Goal: Task Accomplishment & Management: Manage account settings

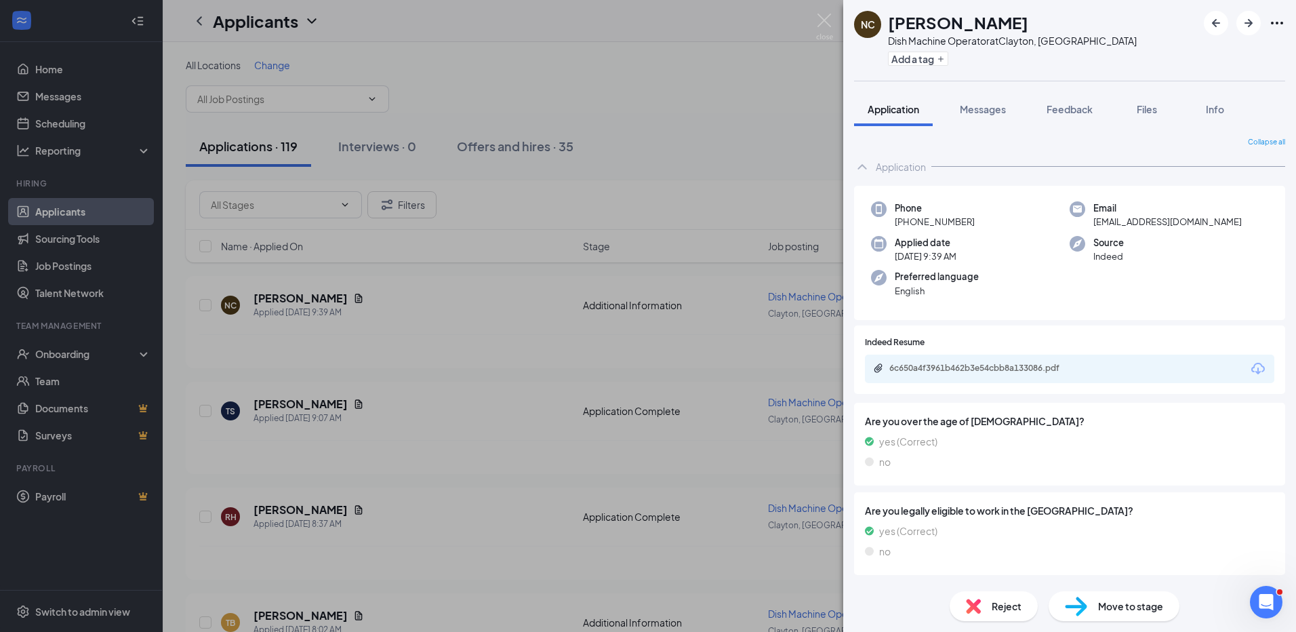
click at [77, 267] on div "NC [PERSON_NAME] Dish Machine Operator at [GEOGRAPHIC_DATA], [GEOGRAPHIC_DATA] …" at bounding box center [648, 316] width 1296 height 632
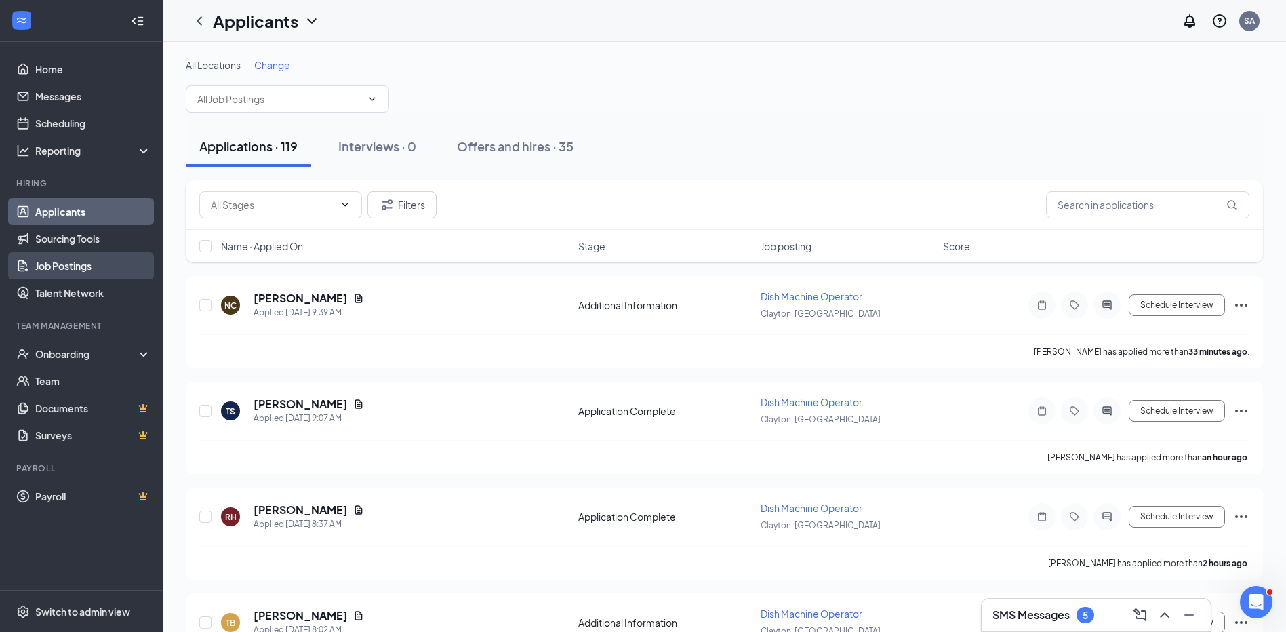
click at [75, 268] on link "Job Postings" at bounding box center [93, 265] width 116 height 27
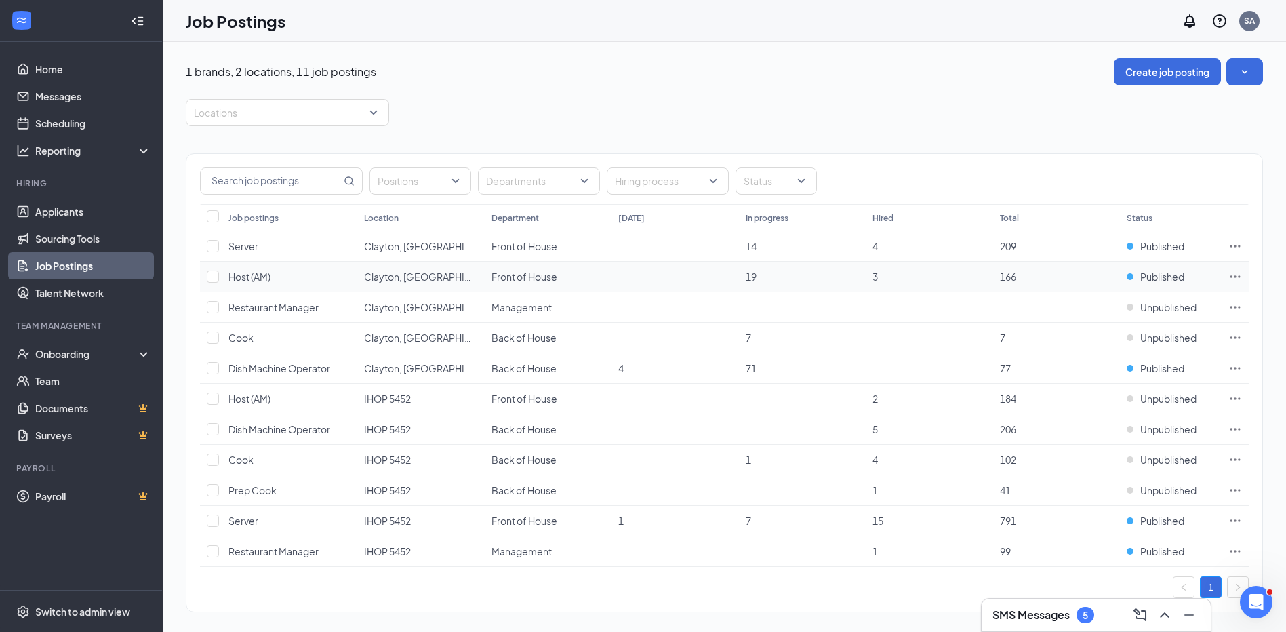
click at [1241, 274] on td at bounding box center [1234, 277] width 27 height 30
click at [1237, 274] on icon "Ellipses" at bounding box center [1235, 277] width 14 height 14
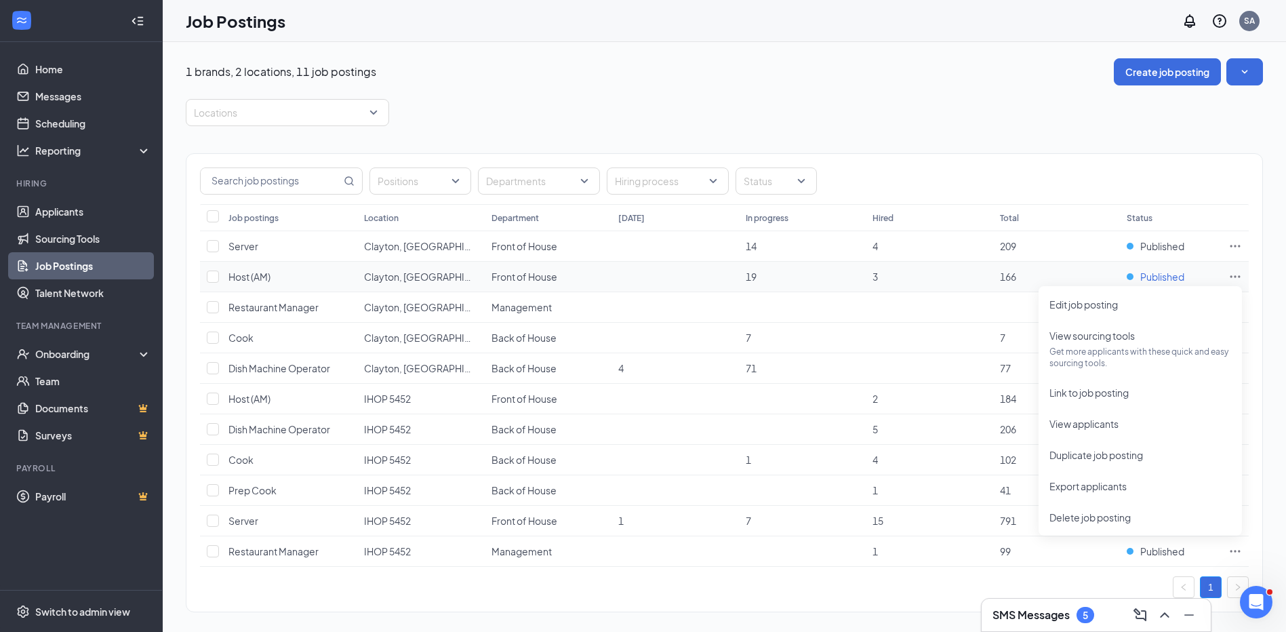
click at [1164, 279] on span "Published" at bounding box center [1162, 277] width 44 height 14
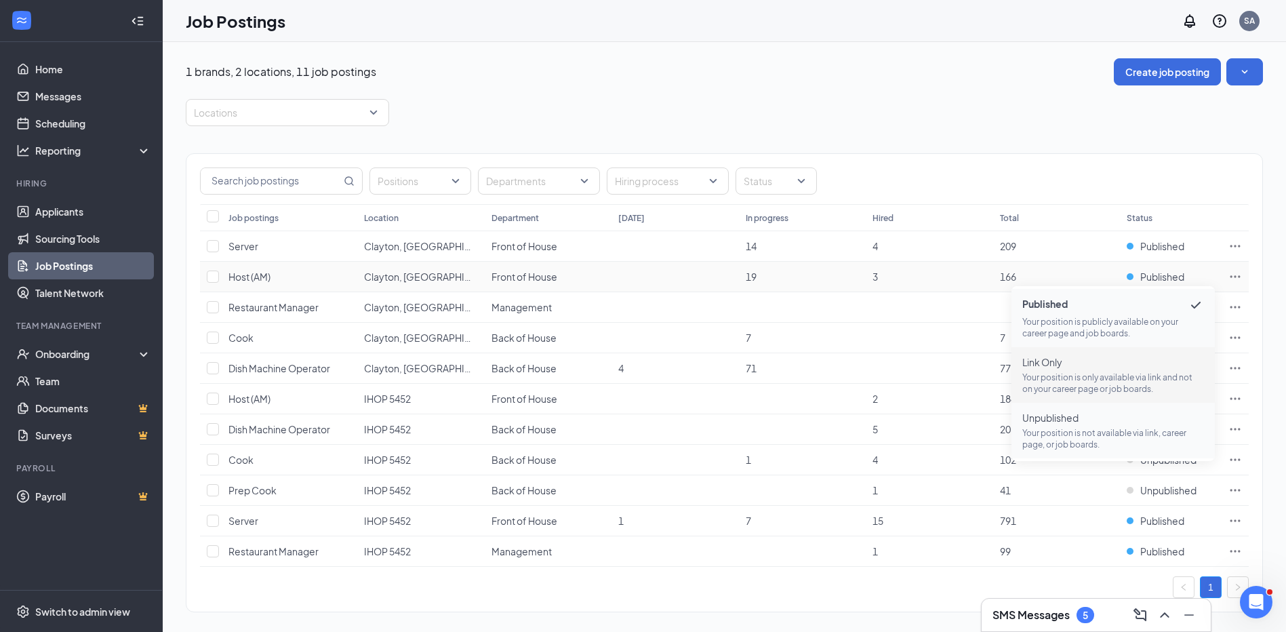
click at [1057, 432] on p "Your position is not available via link, career page, or job boards." at bounding box center [1113, 438] width 182 height 23
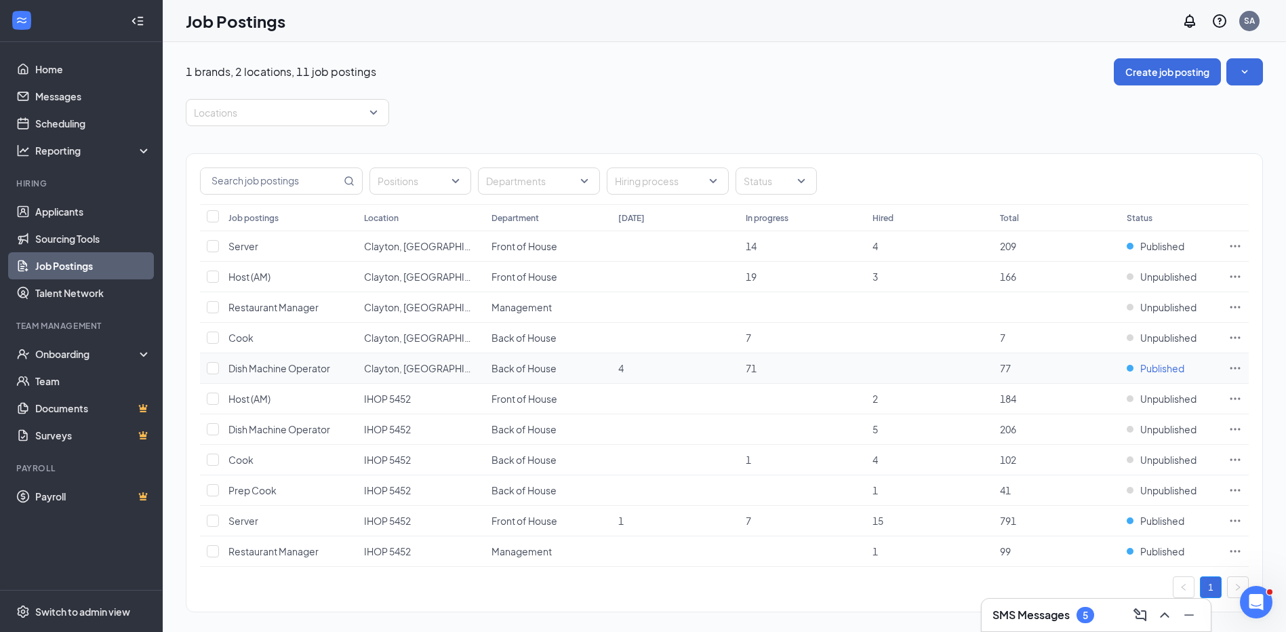
click at [1154, 367] on span "Published" at bounding box center [1162, 368] width 44 height 14
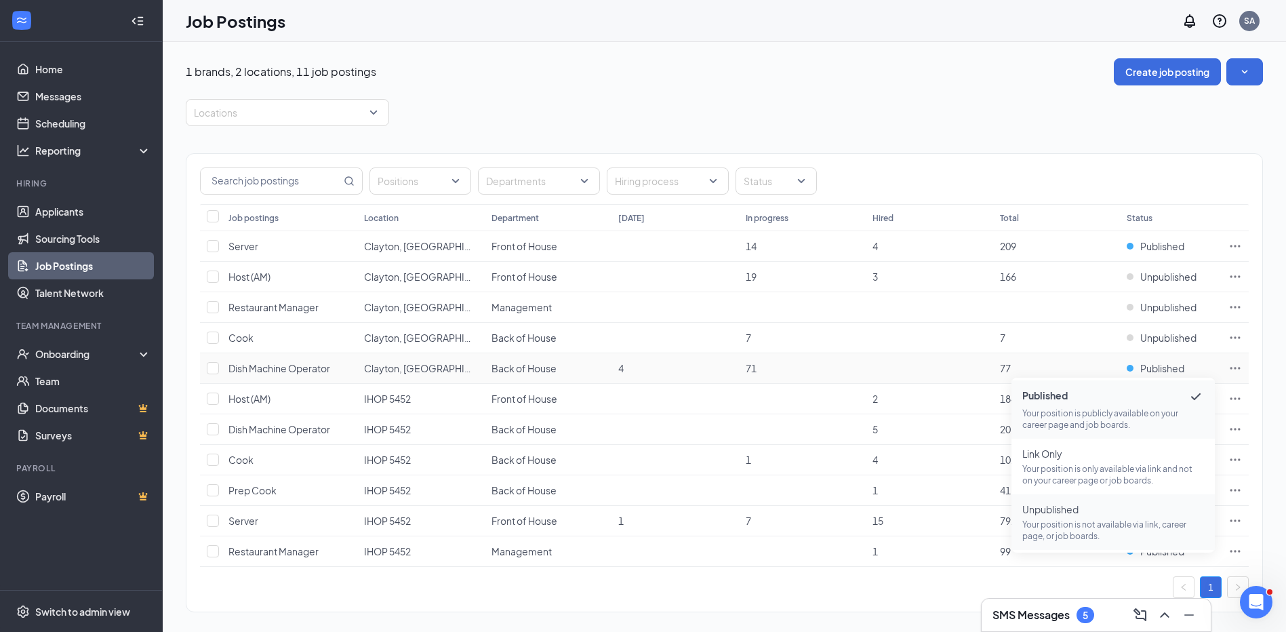
click at [1054, 527] on p "Your position is not available via link, career page, or job boards." at bounding box center [1113, 529] width 182 height 23
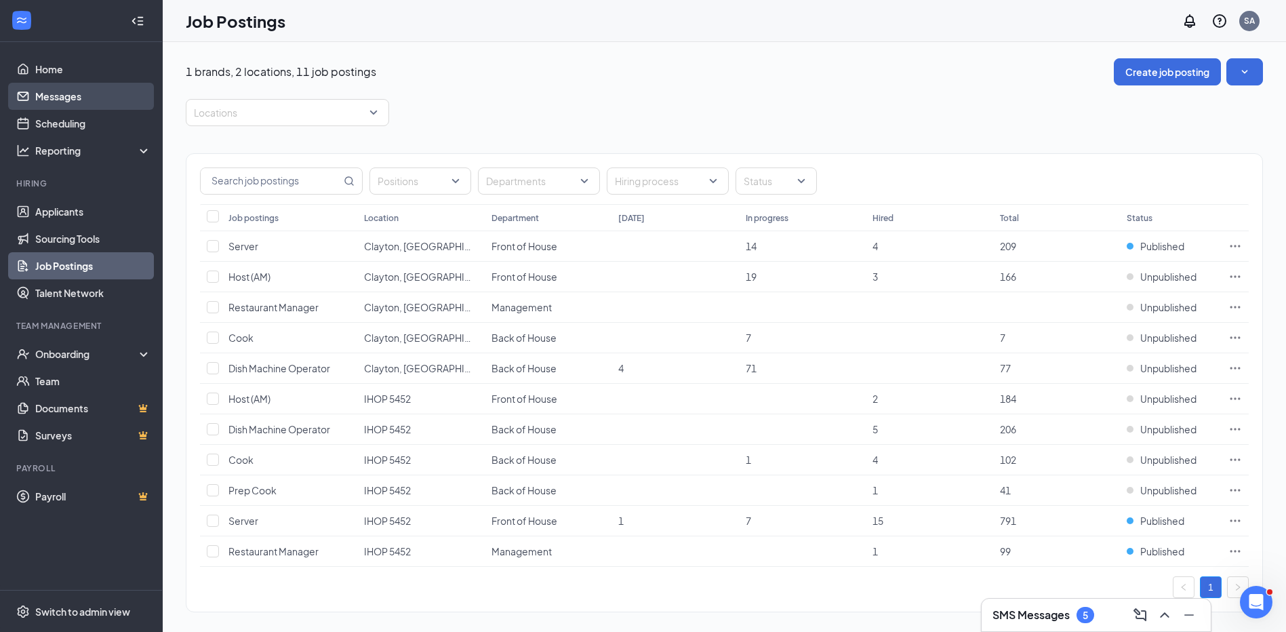
click at [77, 91] on link "Messages" at bounding box center [93, 96] width 116 height 27
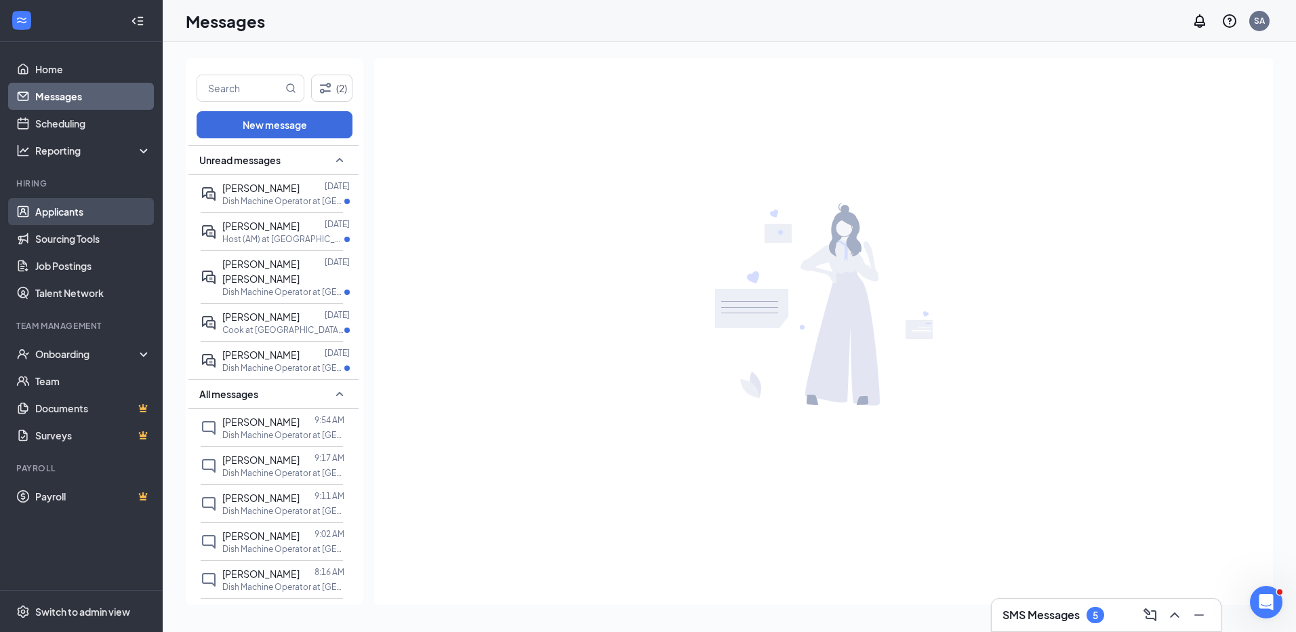
click at [75, 218] on link "Applicants" at bounding box center [93, 211] width 116 height 27
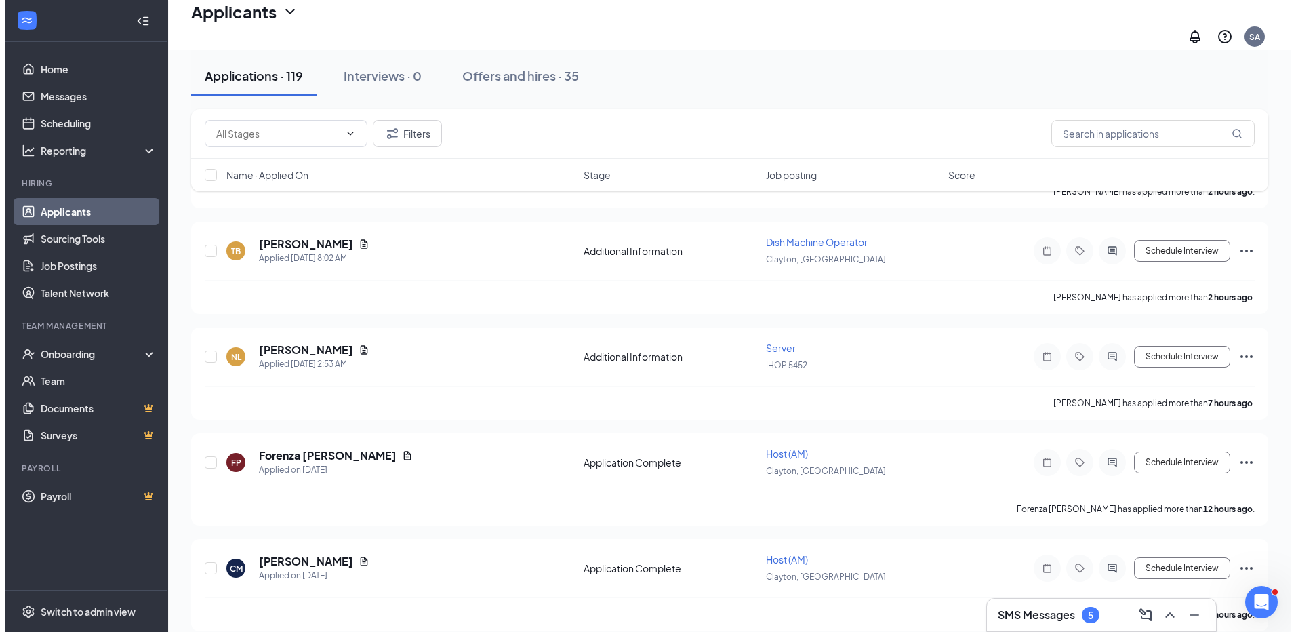
scroll to position [407, 0]
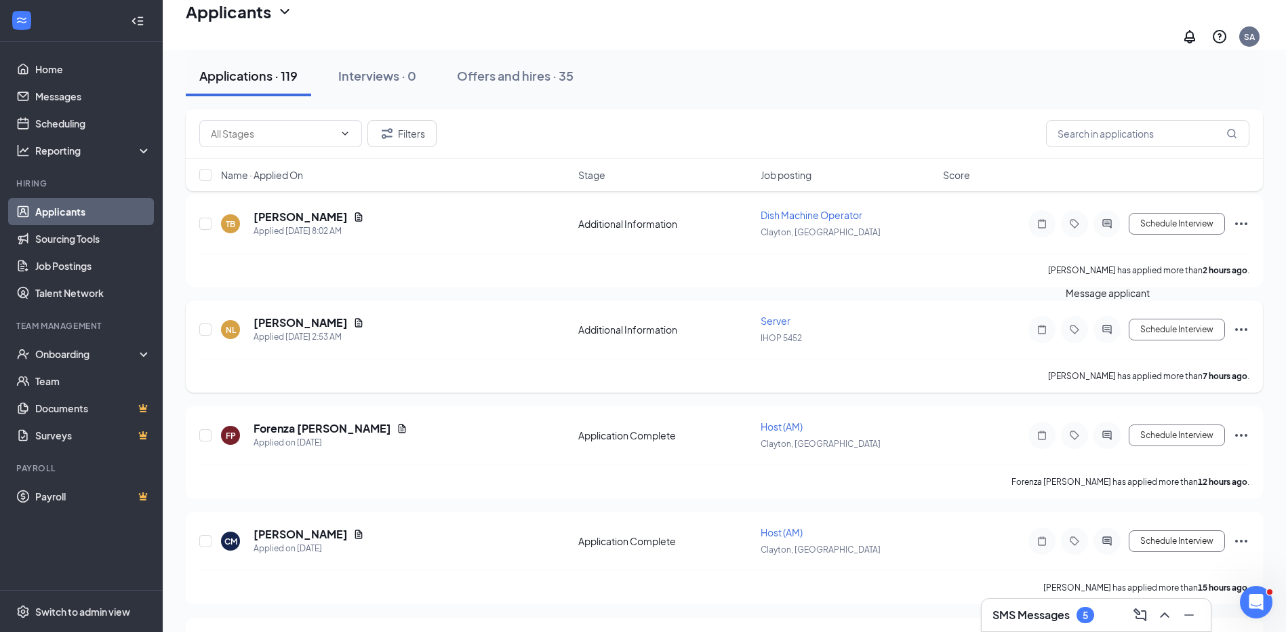
click at [1107, 325] on icon "ActiveChat" at bounding box center [1106, 329] width 9 height 9
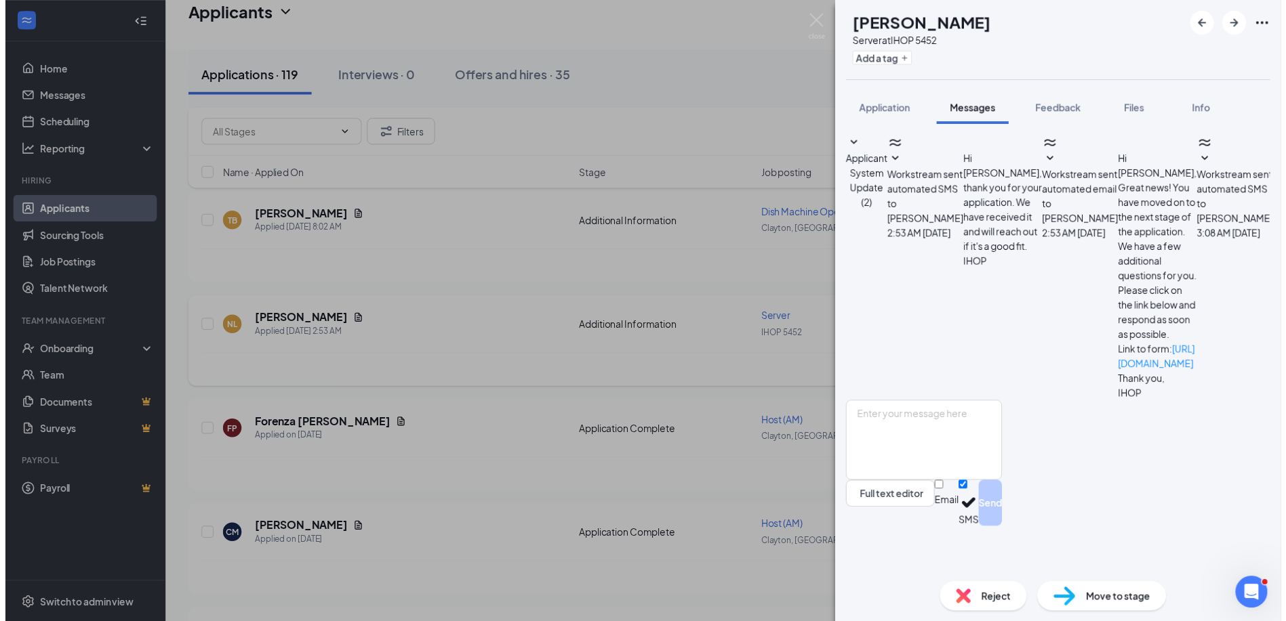
scroll to position [54, 0]
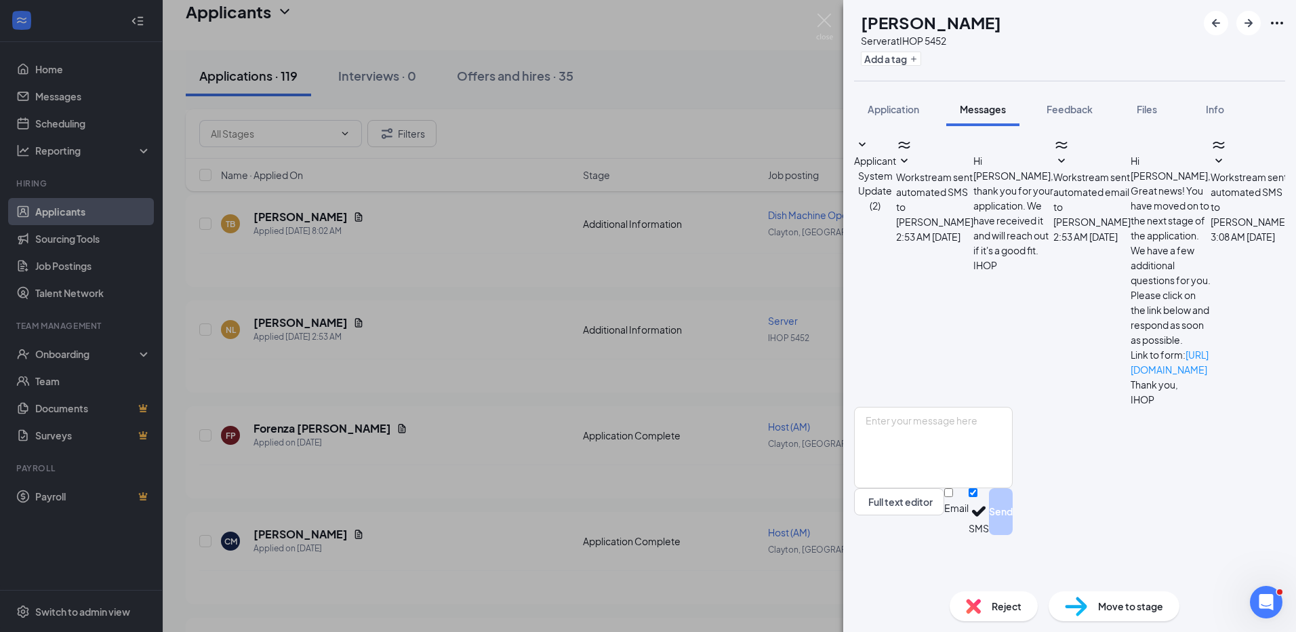
click at [350, 133] on div "NL Nick L Server at IHOP 5452 Add a tag Application Messages Feedback Files Inf…" at bounding box center [648, 316] width 1296 height 632
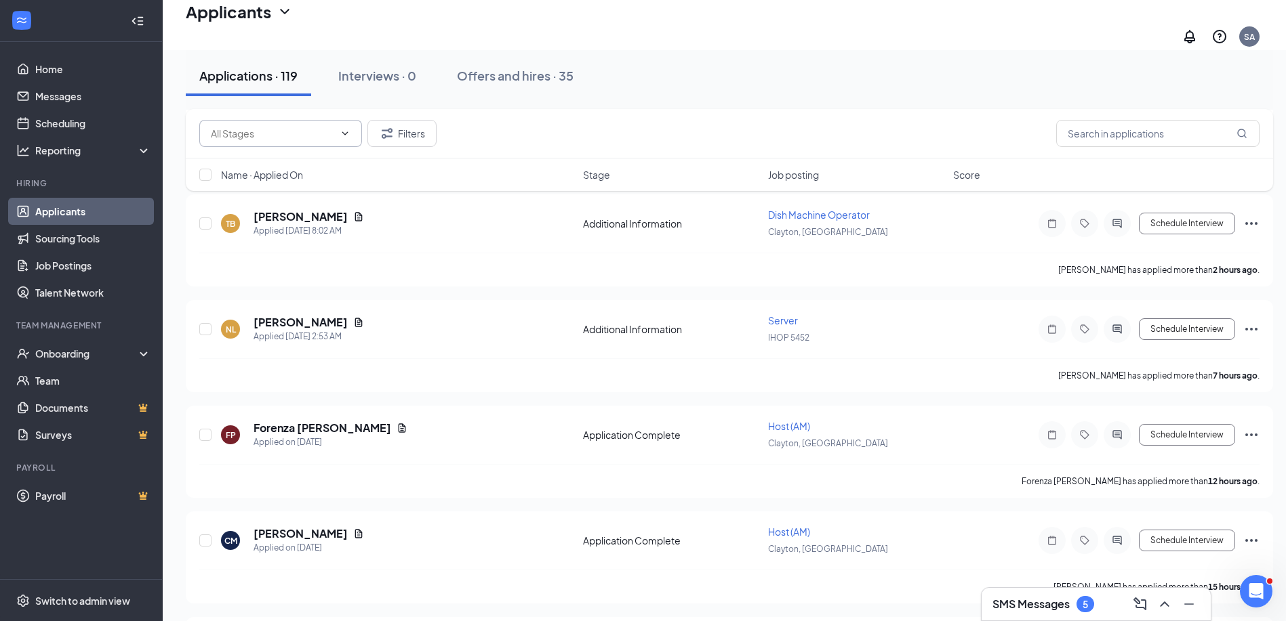
click at [344, 132] on icon "ChevronDown" at bounding box center [345, 133] width 11 height 11
click at [502, 136] on div "Filters" at bounding box center [729, 133] width 1060 height 27
click at [432, 177] on div "Name · Applied On" at bounding box center [398, 175] width 354 height 14
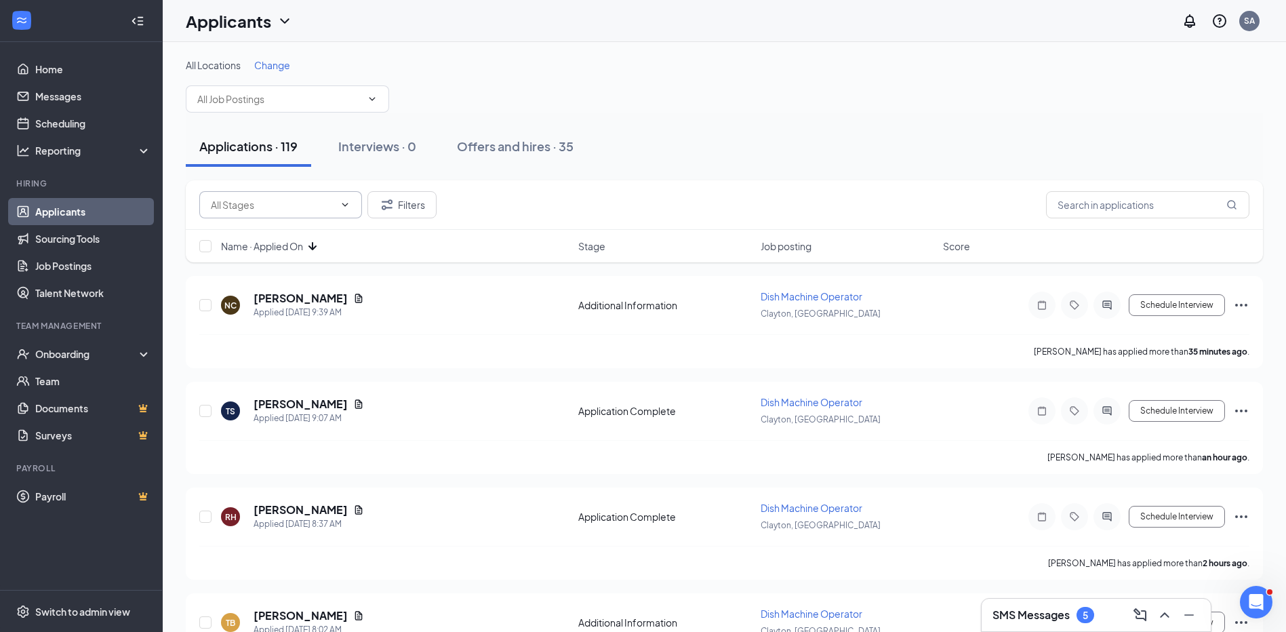
click at [346, 203] on icon "ChevronDown" at bounding box center [345, 204] width 11 height 11
click at [345, 203] on icon "ChevronDown" at bounding box center [345, 204] width 11 height 11
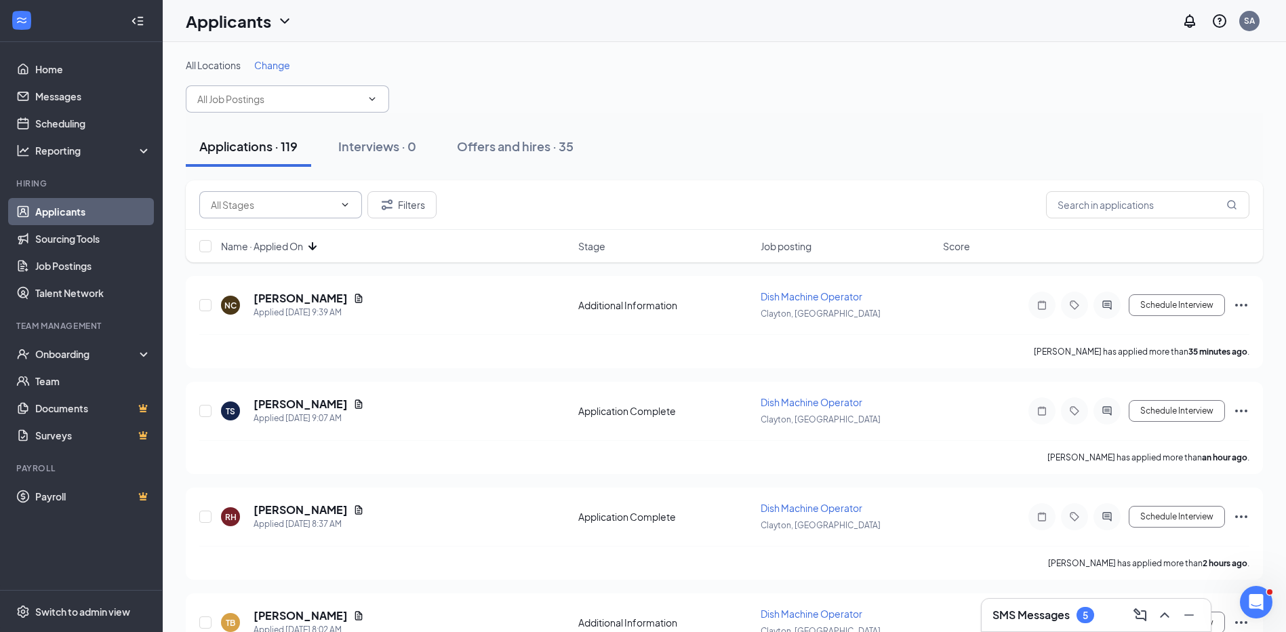
click at [375, 99] on icon "ChevronDown" at bounding box center [372, 99] width 11 height 11
click at [327, 100] on input "text" at bounding box center [279, 98] width 164 height 15
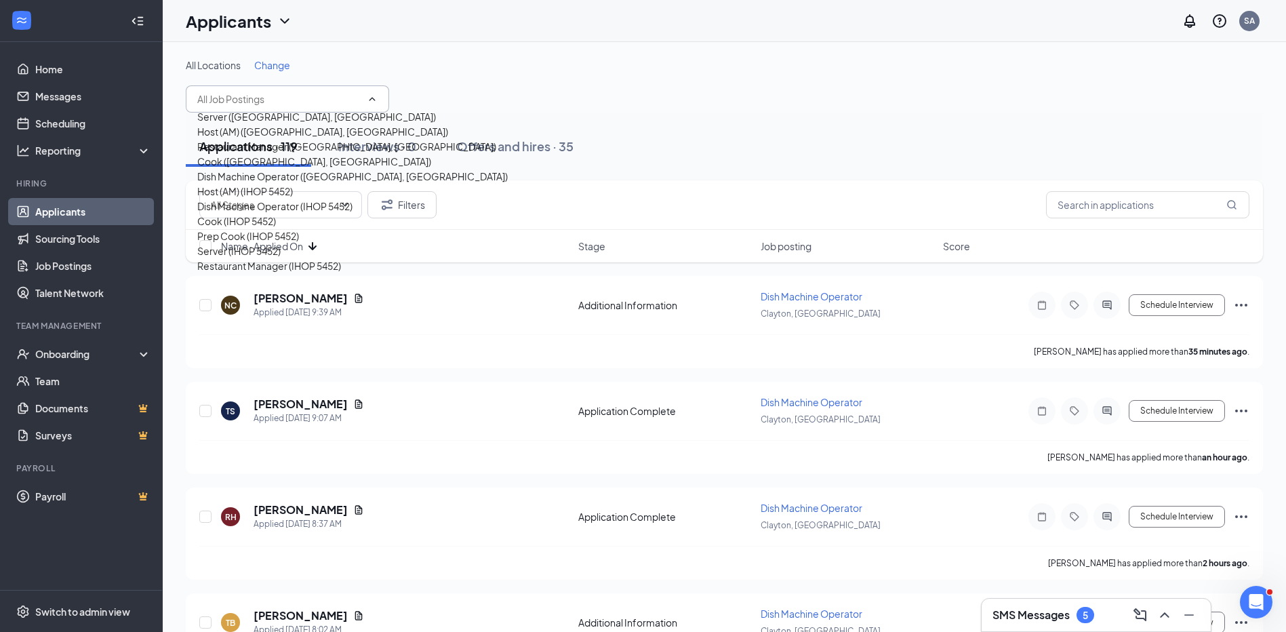
click at [327, 100] on input "text" at bounding box center [279, 98] width 164 height 15
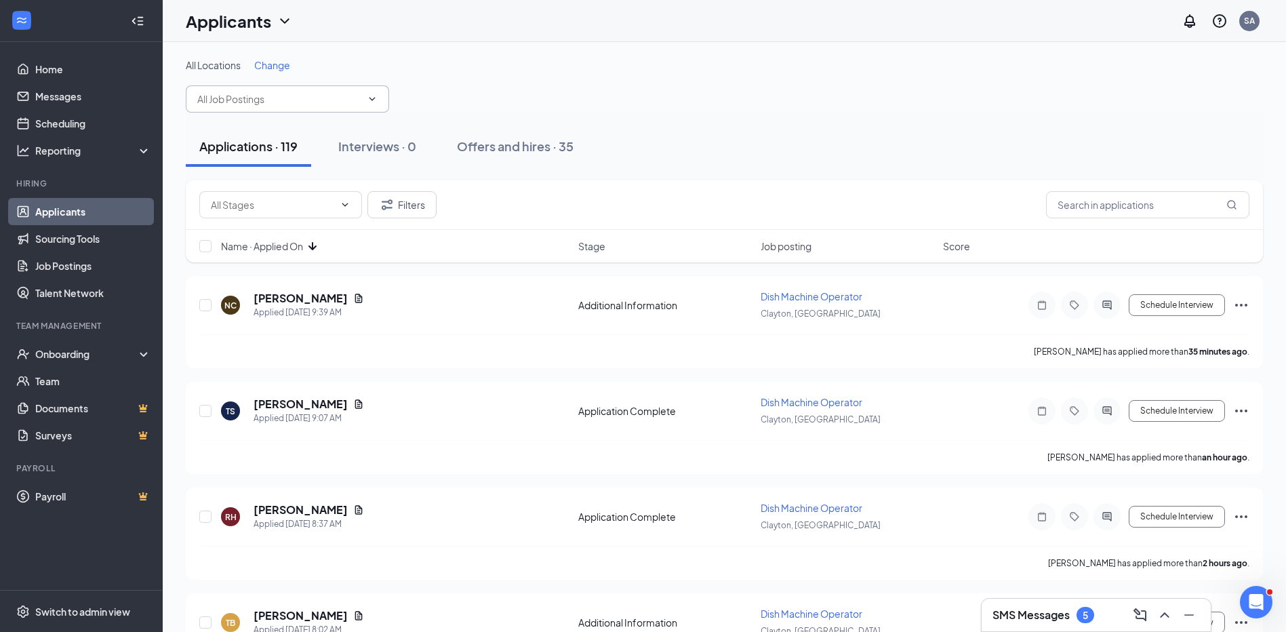
click at [327, 100] on input "text" at bounding box center [279, 98] width 164 height 15
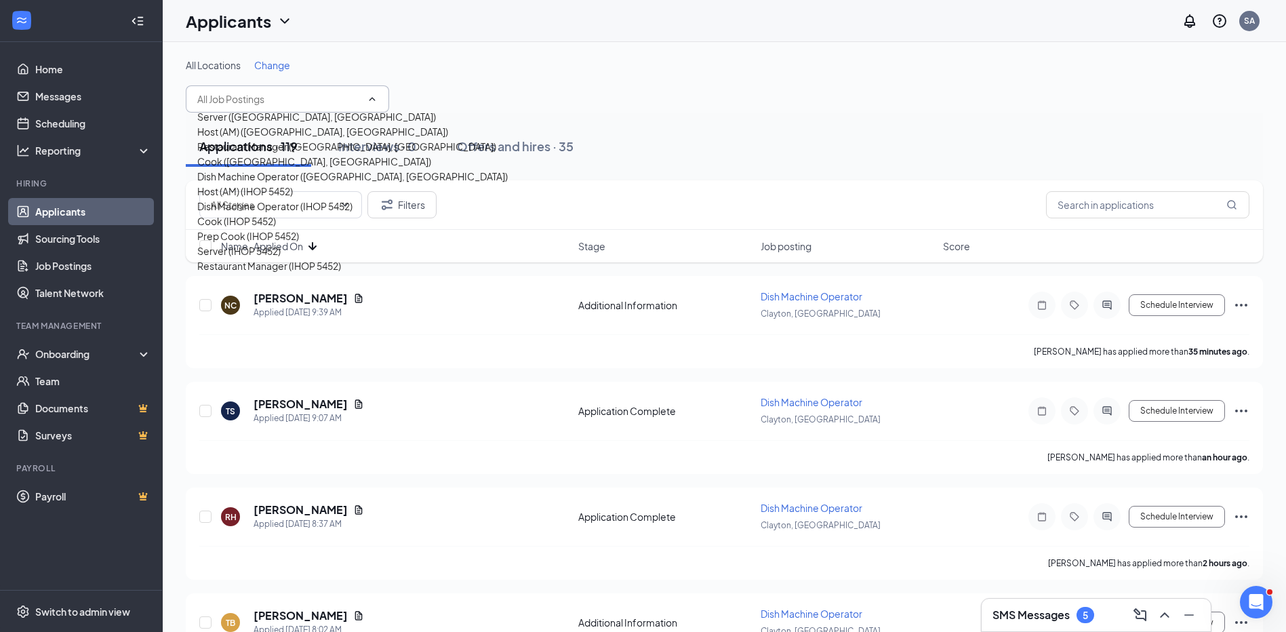
click at [283, 124] on div "Server ([GEOGRAPHIC_DATA], [GEOGRAPHIC_DATA])" at bounding box center [316, 116] width 239 height 15
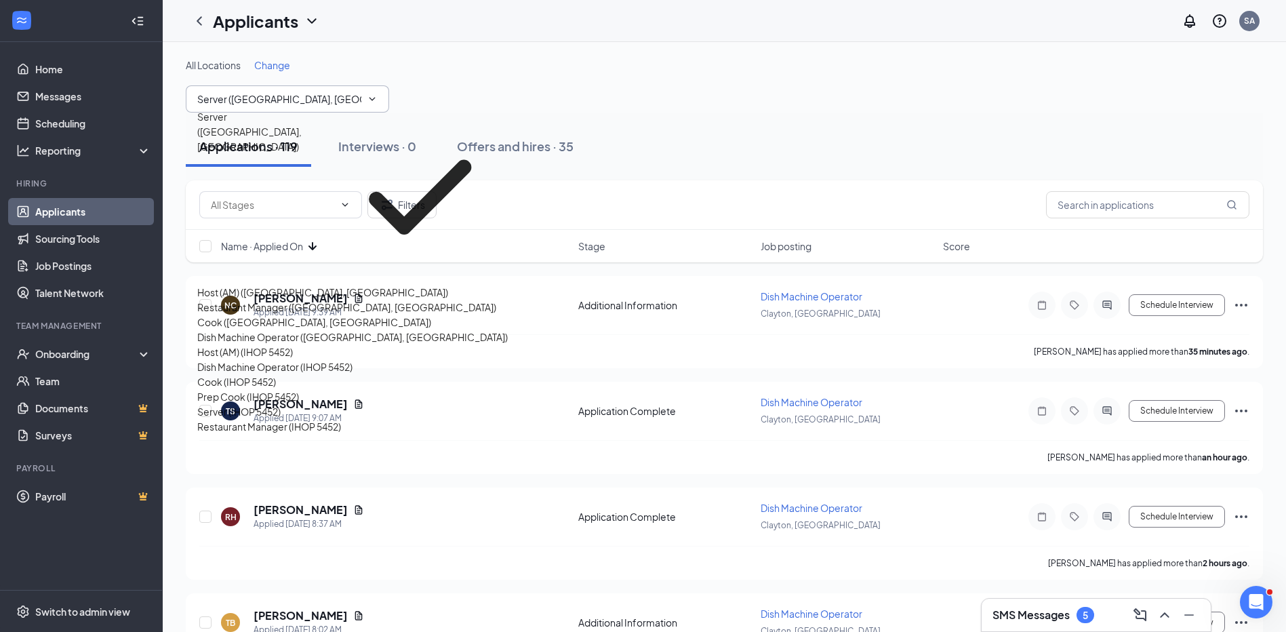
type input "Server ([GEOGRAPHIC_DATA], [GEOGRAPHIC_DATA])"
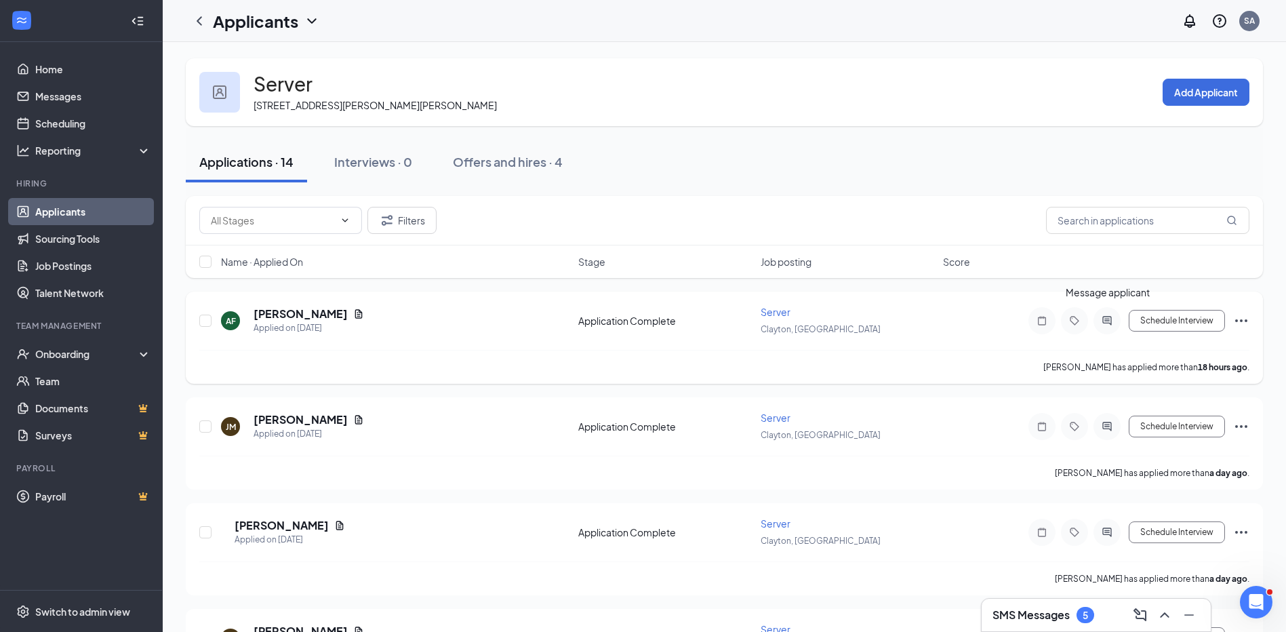
click at [1109, 316] on icon "ActiveChat" at bounding box center [1106, 320] width 9 height 9
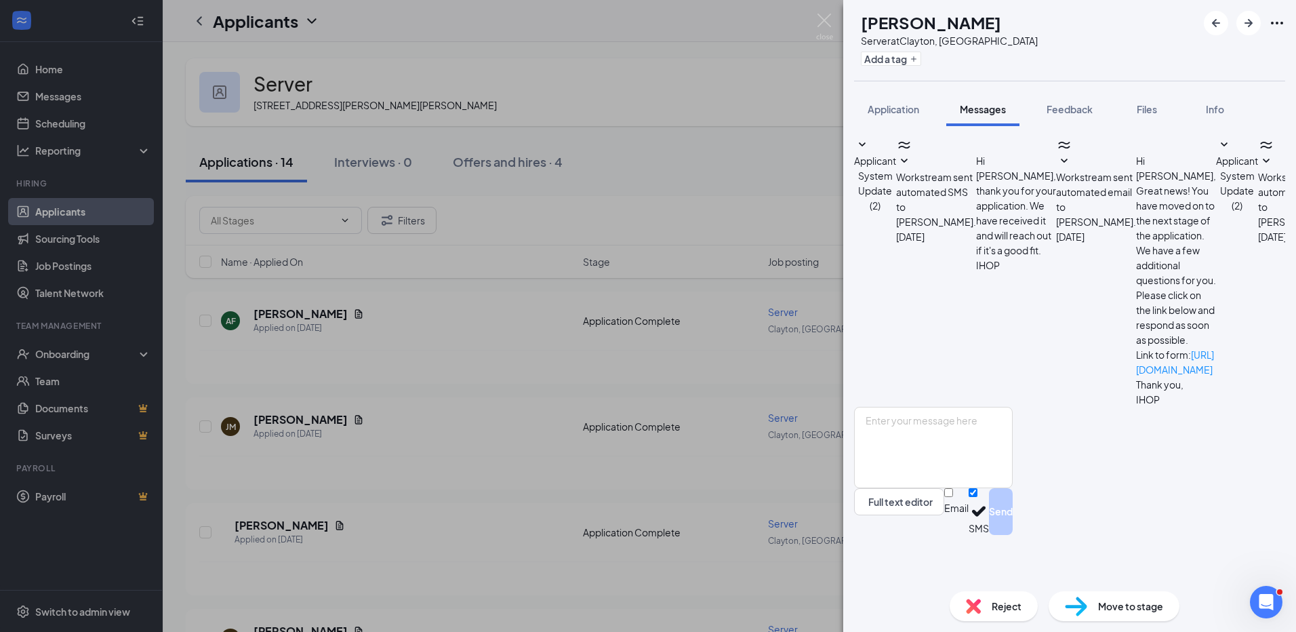
scroll to position [29, 0]
click at [898, 112] on span "Application" at bounding box center [893, 109] width 52 height 12
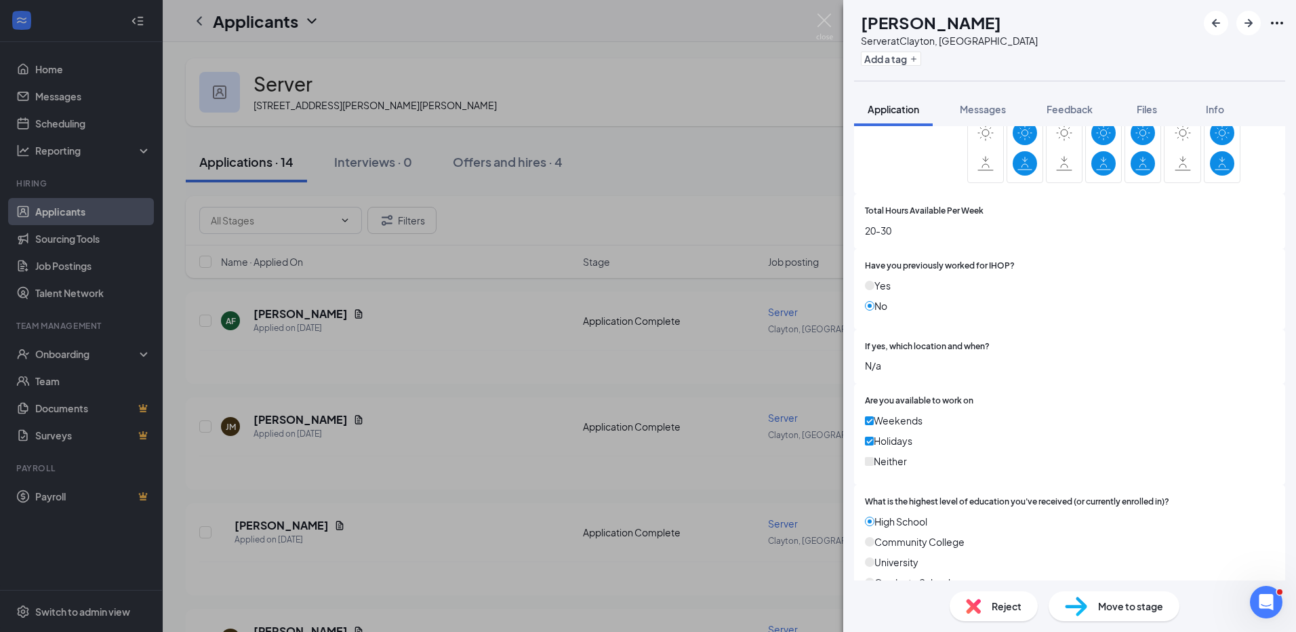
scroll to position [616, 0]
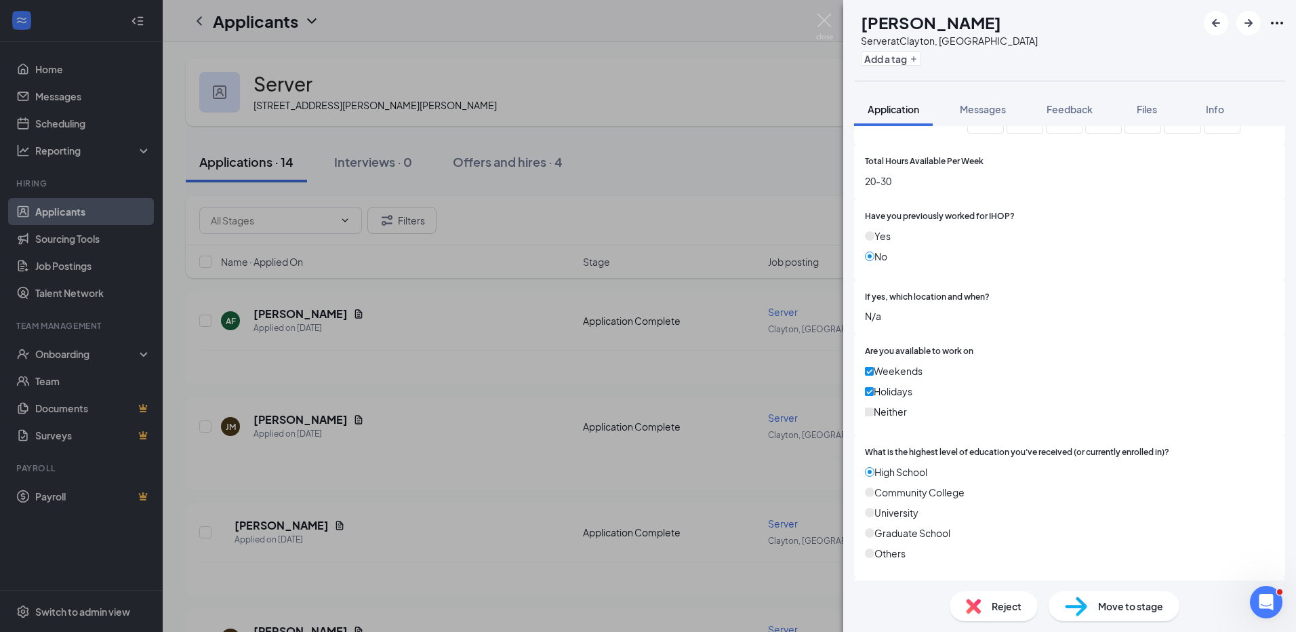
click at [299, 409] on div "AF Ahna'h [PERSON_NAME] Server at [GEOGRAPHIC_DATA], [GEOGRAPHIC_DATA] Add a ta…" at bounding box center [648, 316] width 1296 height 632
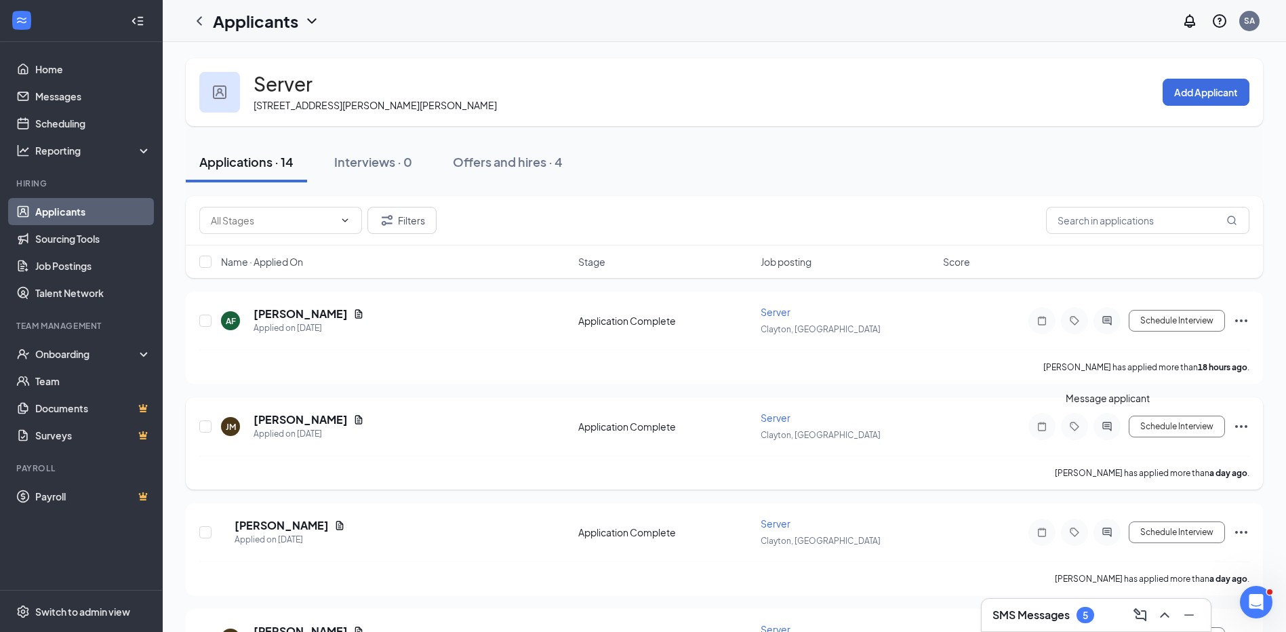
click at [1110, 426] on icon "ActiveChat" at bounding box center [1106, 426] width 16 height 11
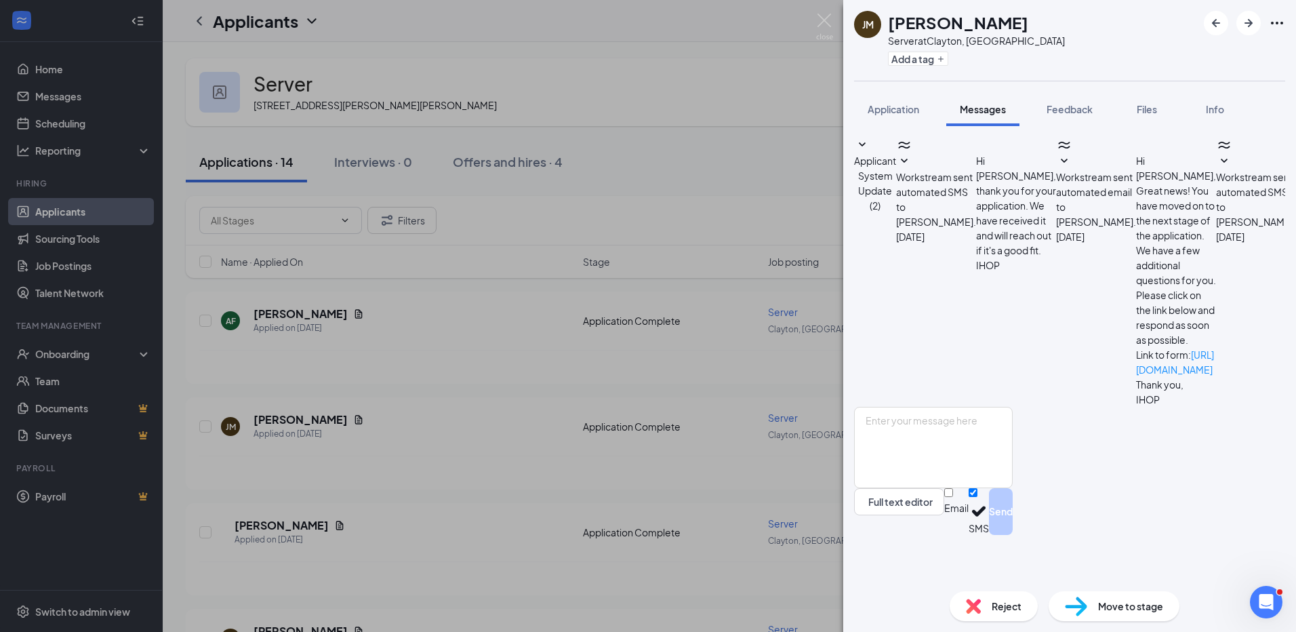
scroll to position [93, 0]
click at [883, 116] on button "Application" at bounding box center [893, 109] width 79 height 34
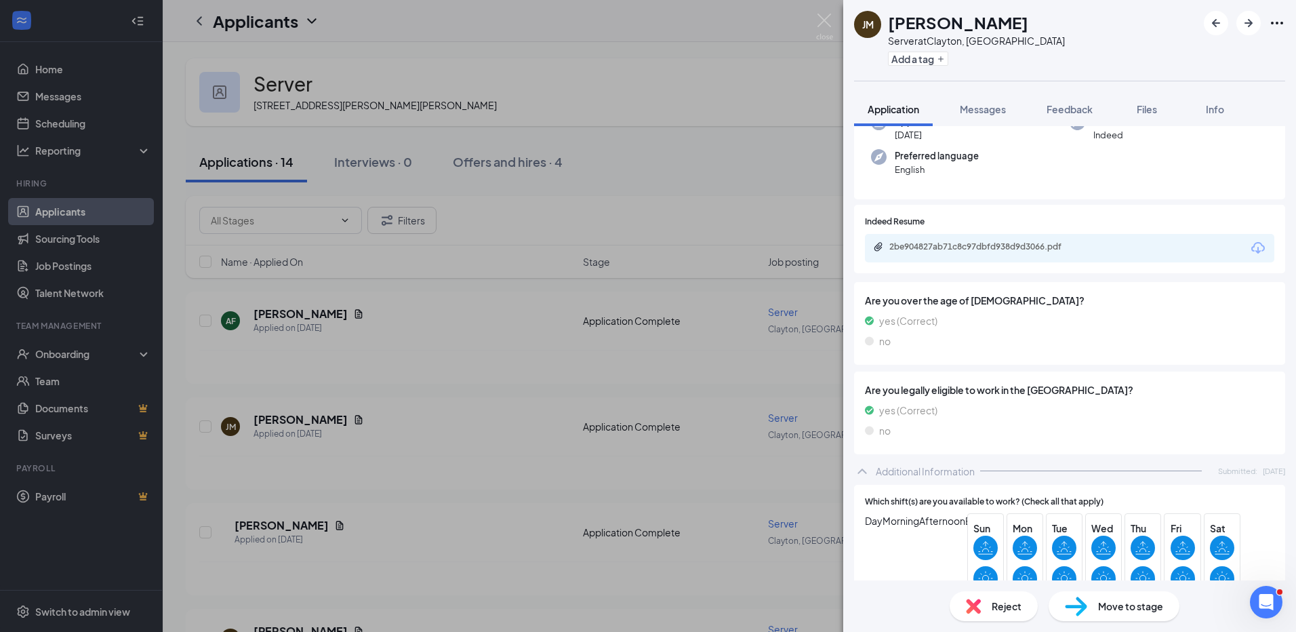
scroll to position [68, 0]
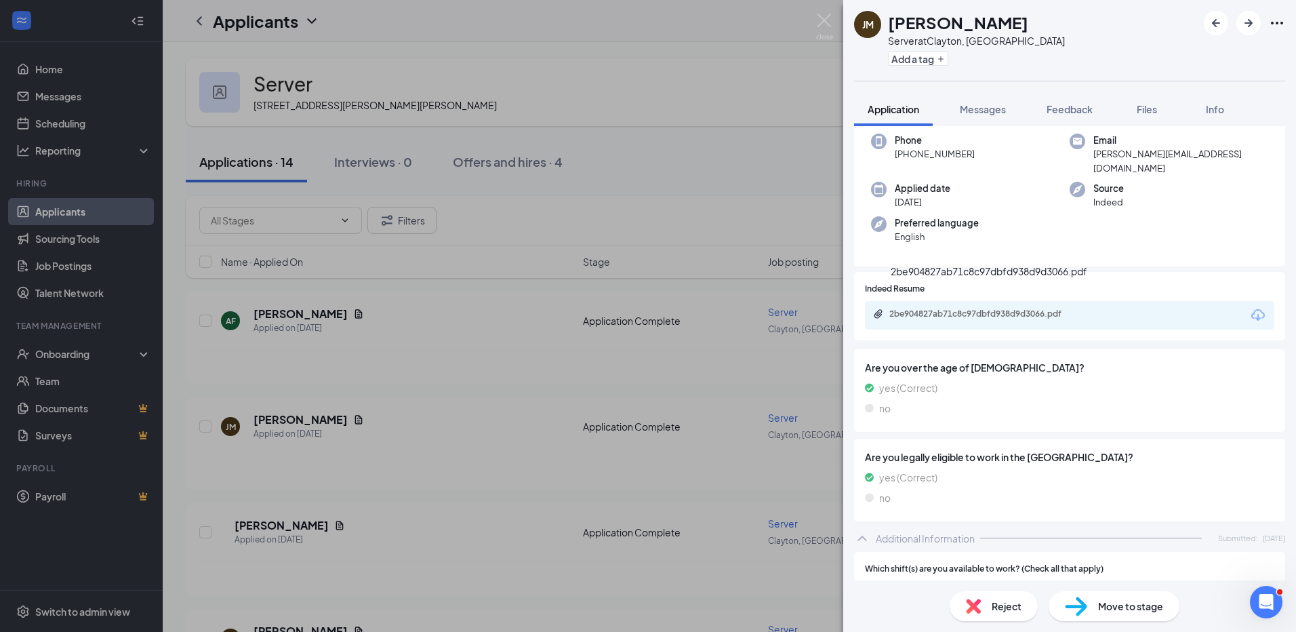
click at [974, 308] on div "2be904827ab71c8c97dbfd938d9d3066.pdf" at bounding box center [984, 313] width 190 height 11
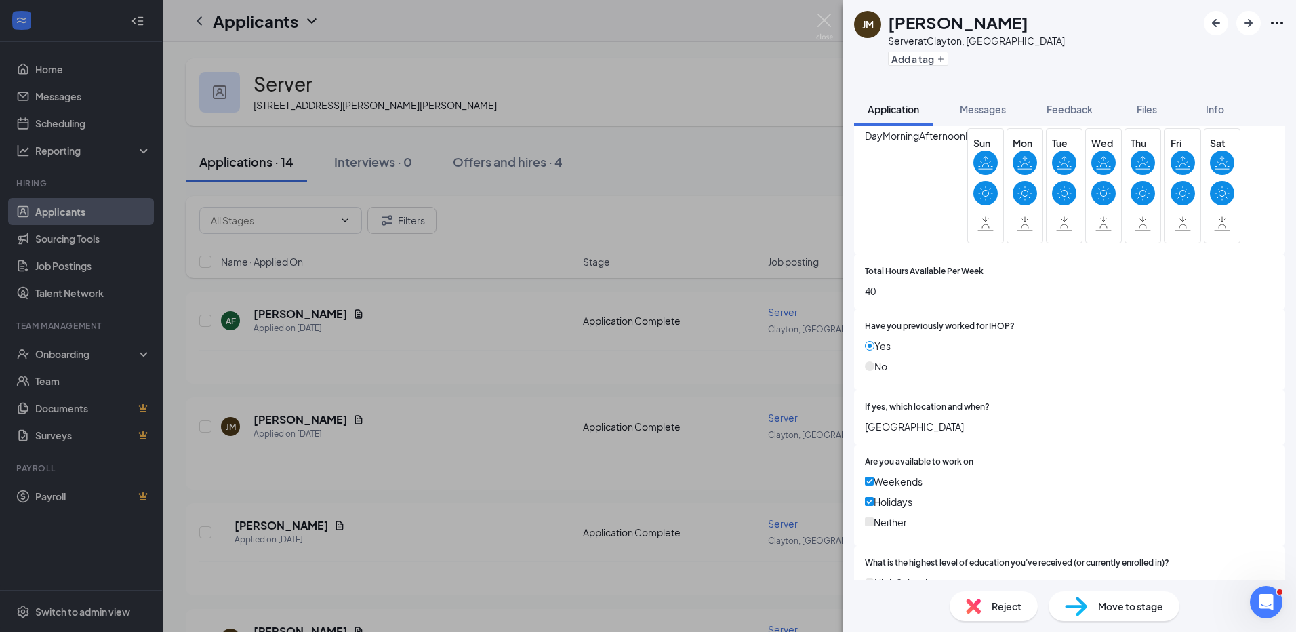
scroll to position [542, 0]
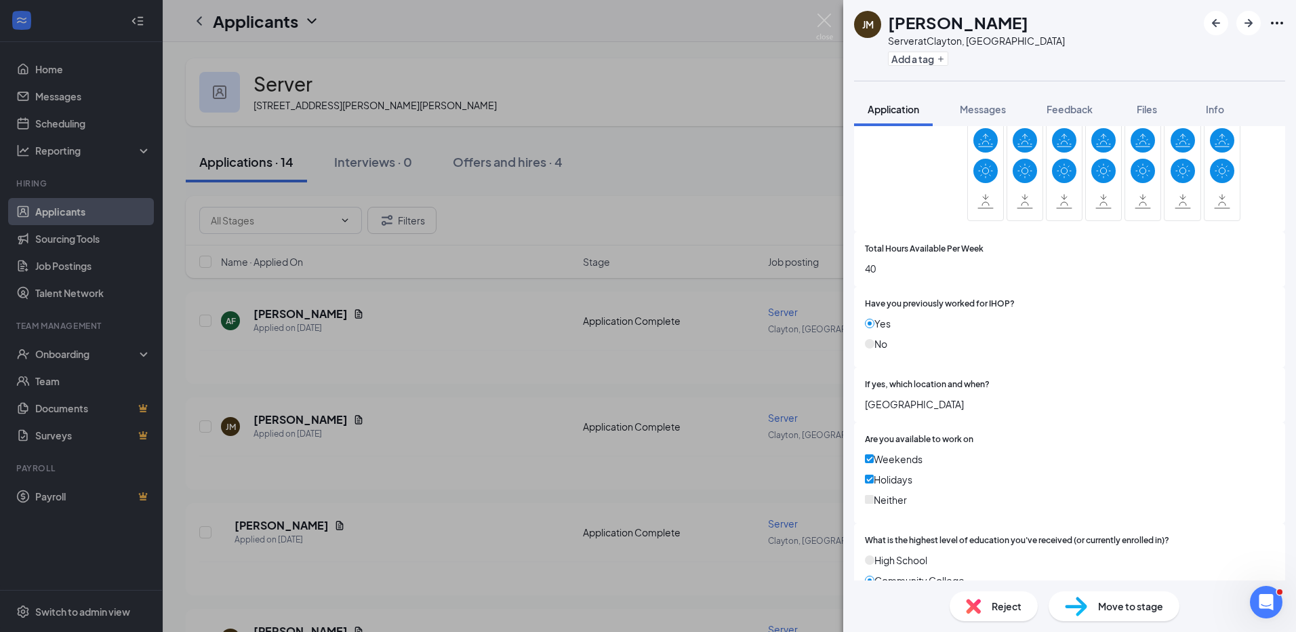
click at [1124, 611] on span "Move to stage" at bounding box center [1130, 605] width 65 height 15
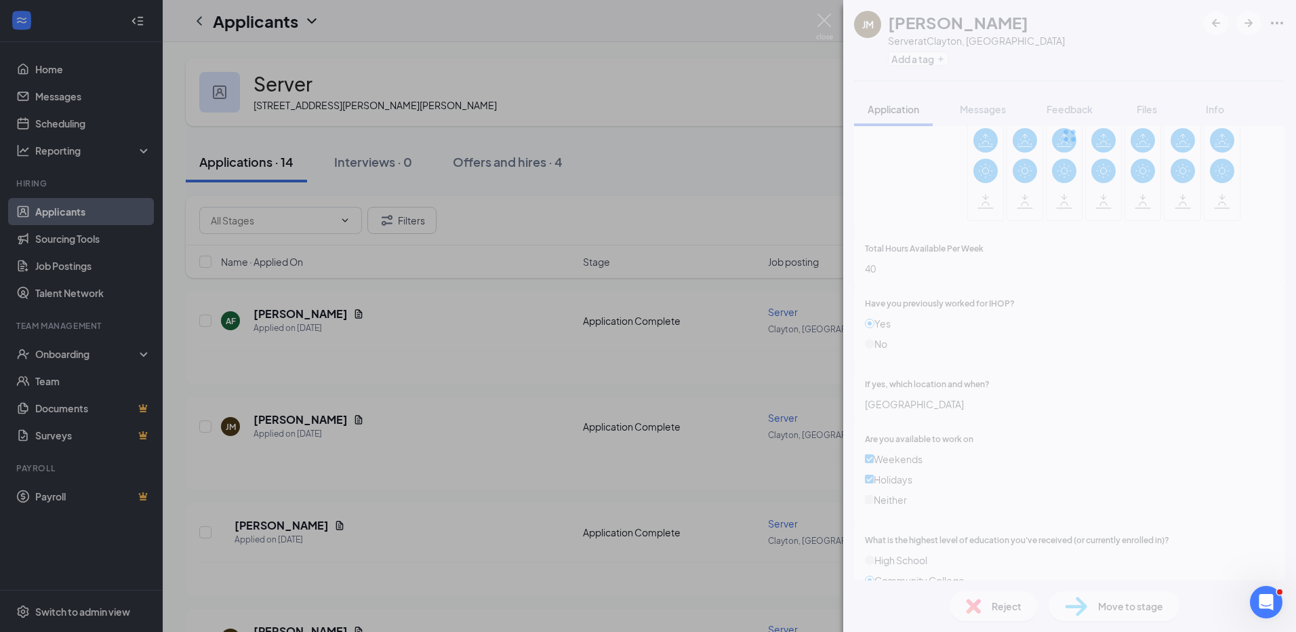
type input "Onsite Interview (next stage)"
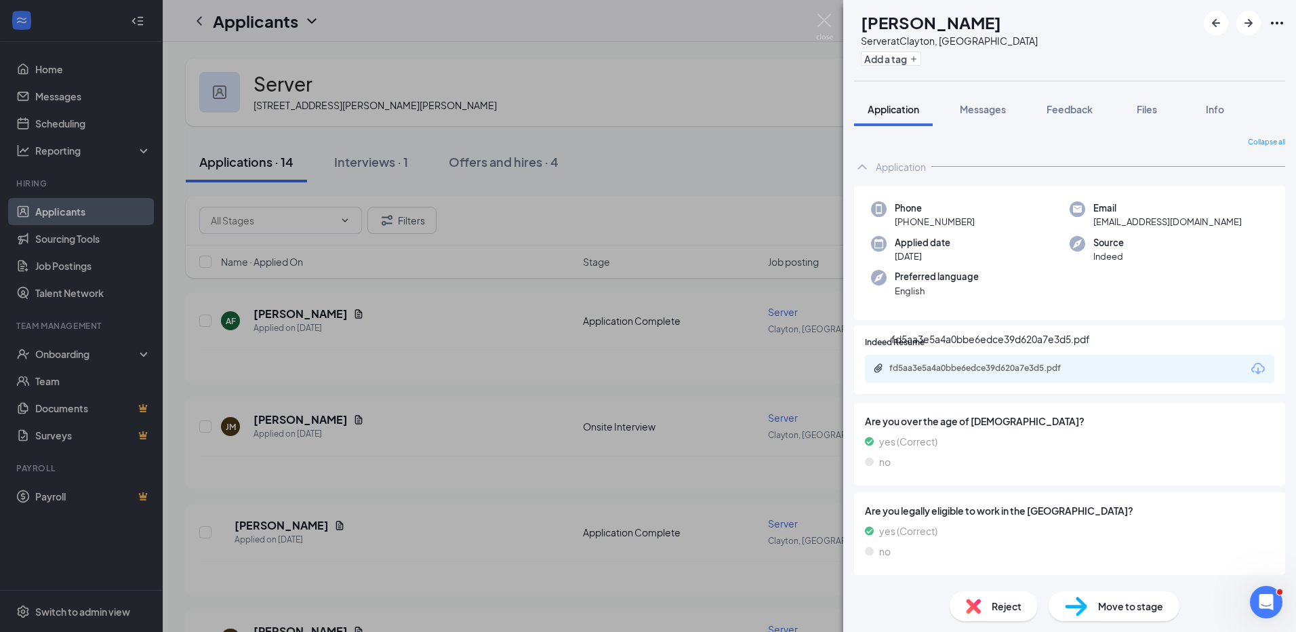
click at [934, 366] on div "fd5aa3e5a4a0bbe6edce39d620a7e3d5.pdf" at bounding box center [984, 368] width 190 height 11
click at [1256, 22] on icon "ArrowRight" at bounding box center [1248, 23] width 16 height 16
click at [1001, 368] on div "5249680a8dc68c8d8d14e81eede37751.pdf" at bounding box center [984, 368] width 190 height 11
click at [993, 608] on span "Reject" at bounding box center [1006, 605] width 30 height 15
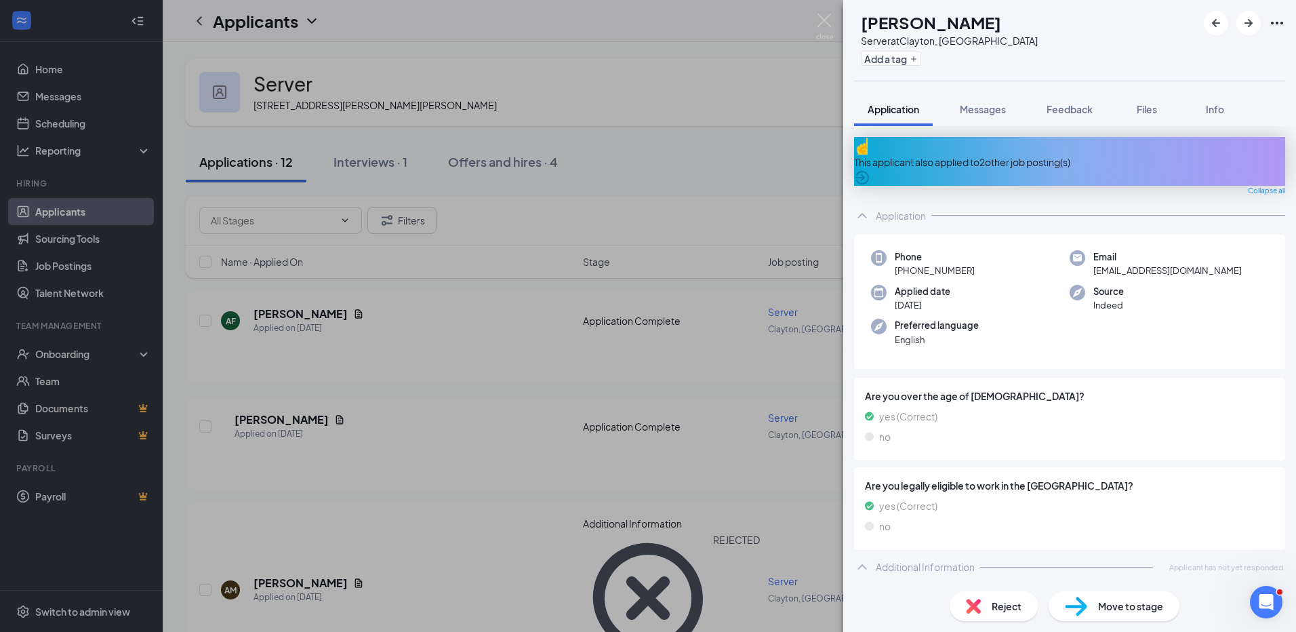
click at [963, 202] on div "Application" at bounding box center [1069, 215] width 431 height 27
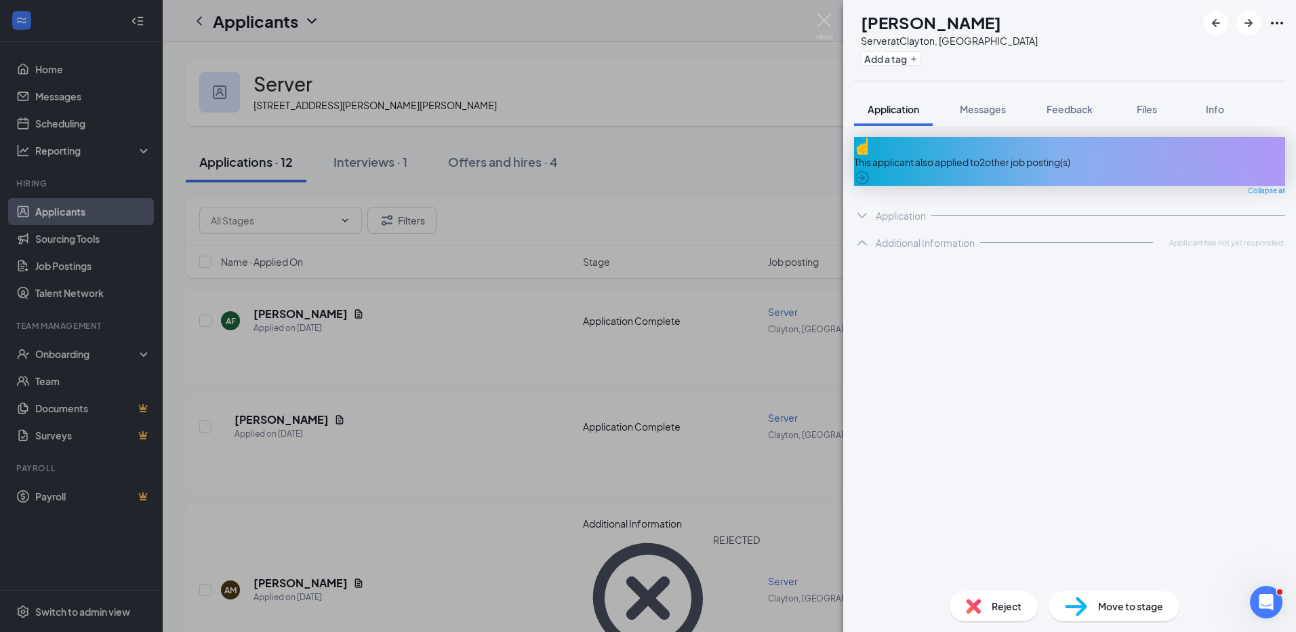
click at [861, 207] on icon "ChevronDown" at bounding box center [862, 215] width 16 height 16
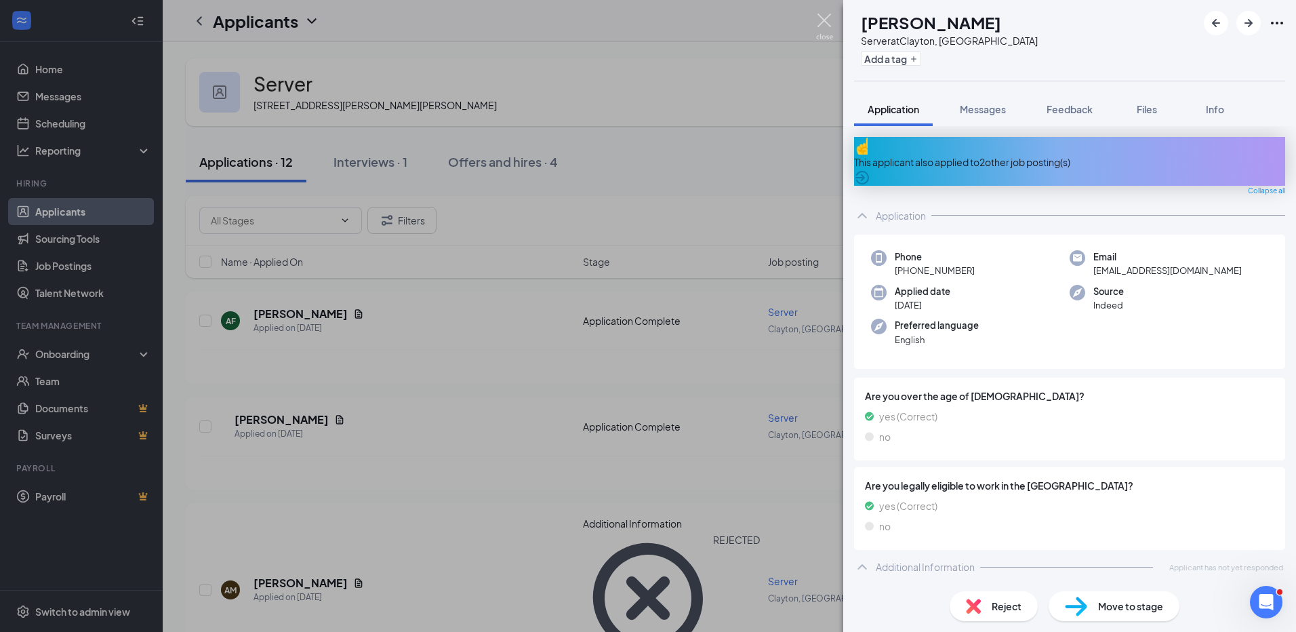
click at [823, 26] on img at bounding box center [824, 27] width 17 height 26
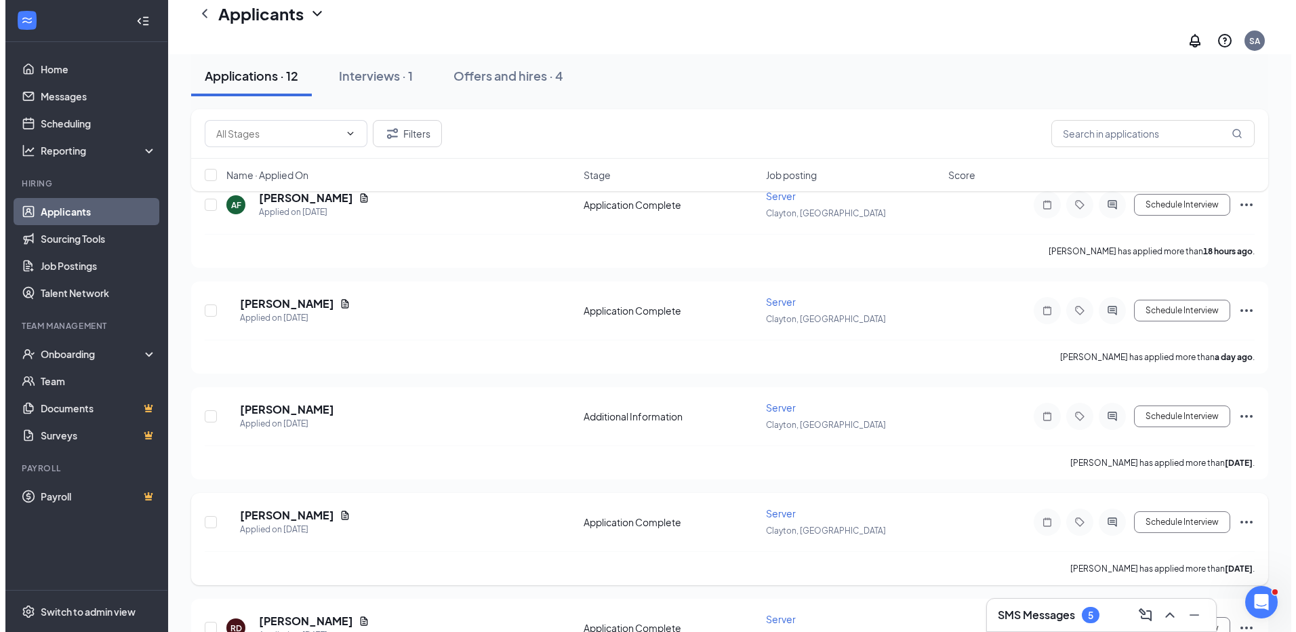
scroll to position [203, 0]
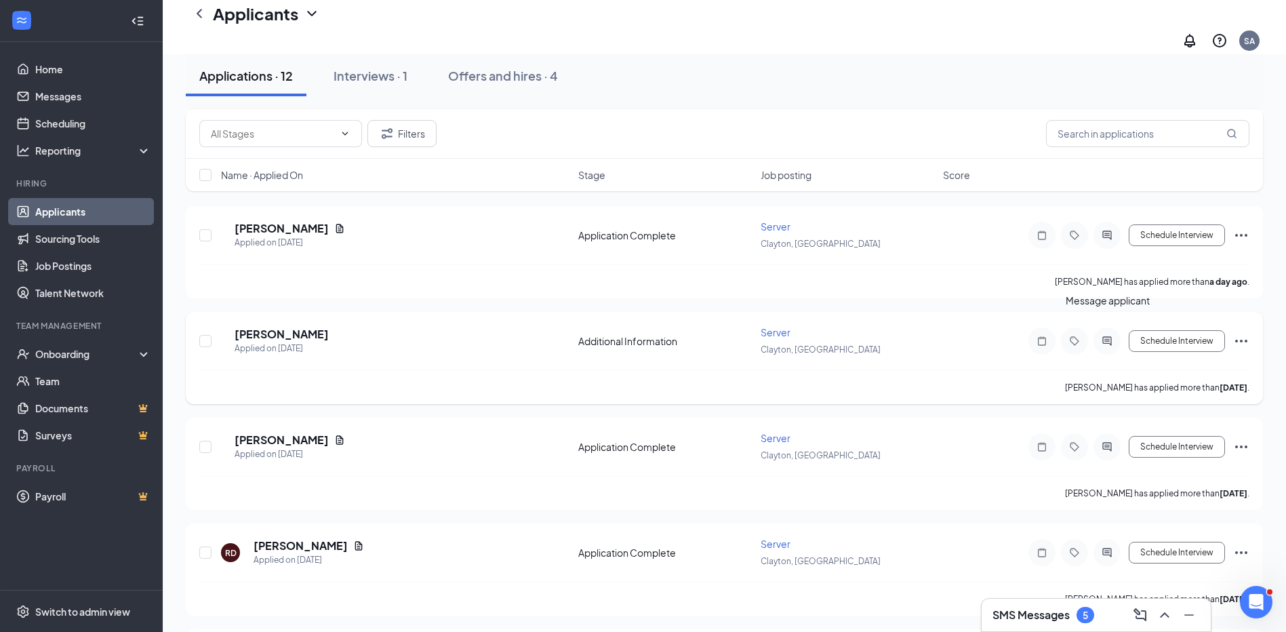
click at [1107, 336] on icon "ActiveChat" at bounding box center [1106, 340] width 9 height 9
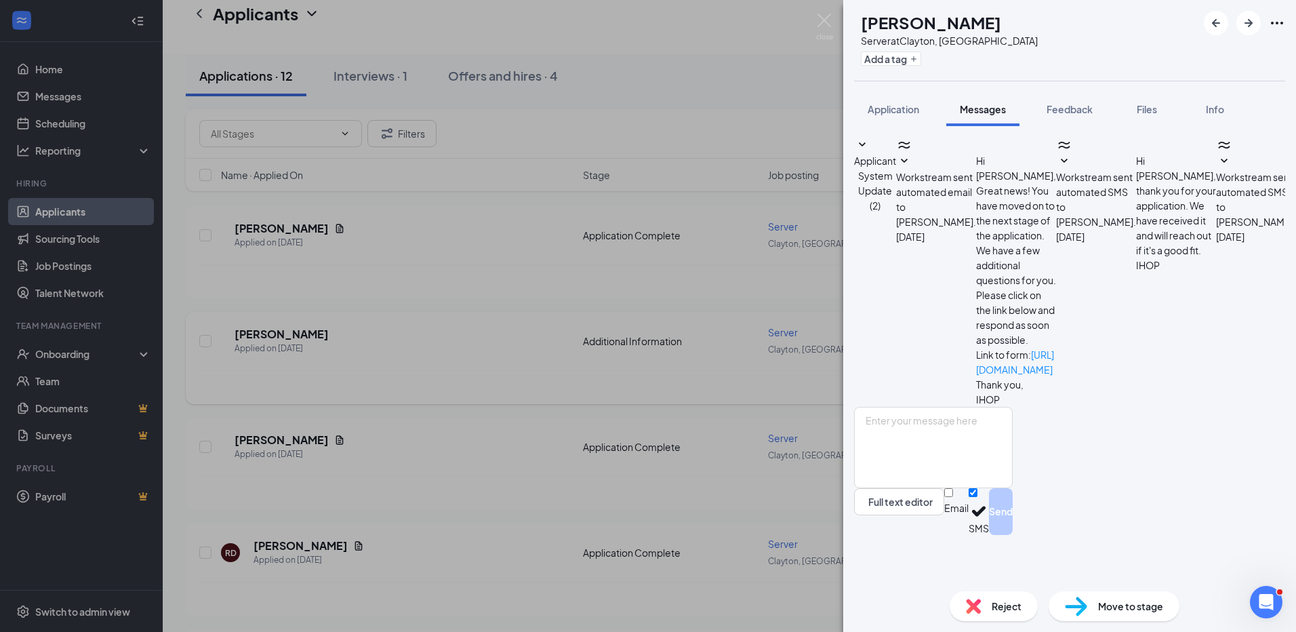
scroll to position [181, 0]
click at [893, 112] on span "Application" at bounding box center [893, 109] width 52 height 12
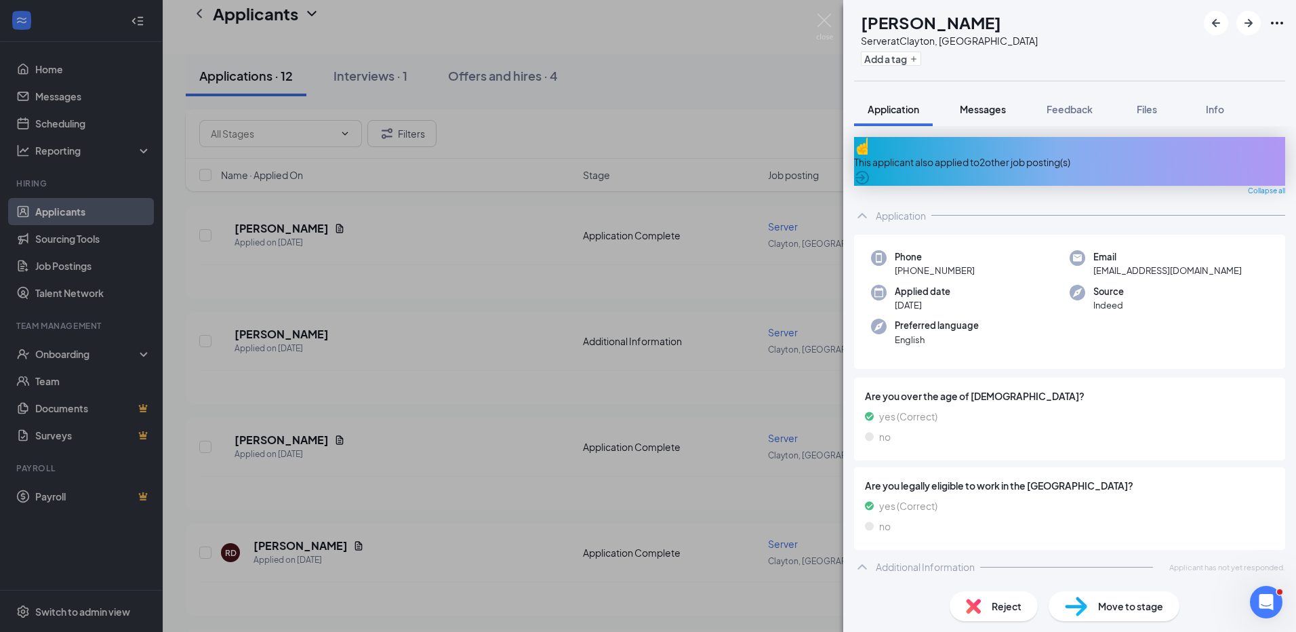
click at [982, 114] on span "Messages" at bounding box center [983, 109] width 46 height 12
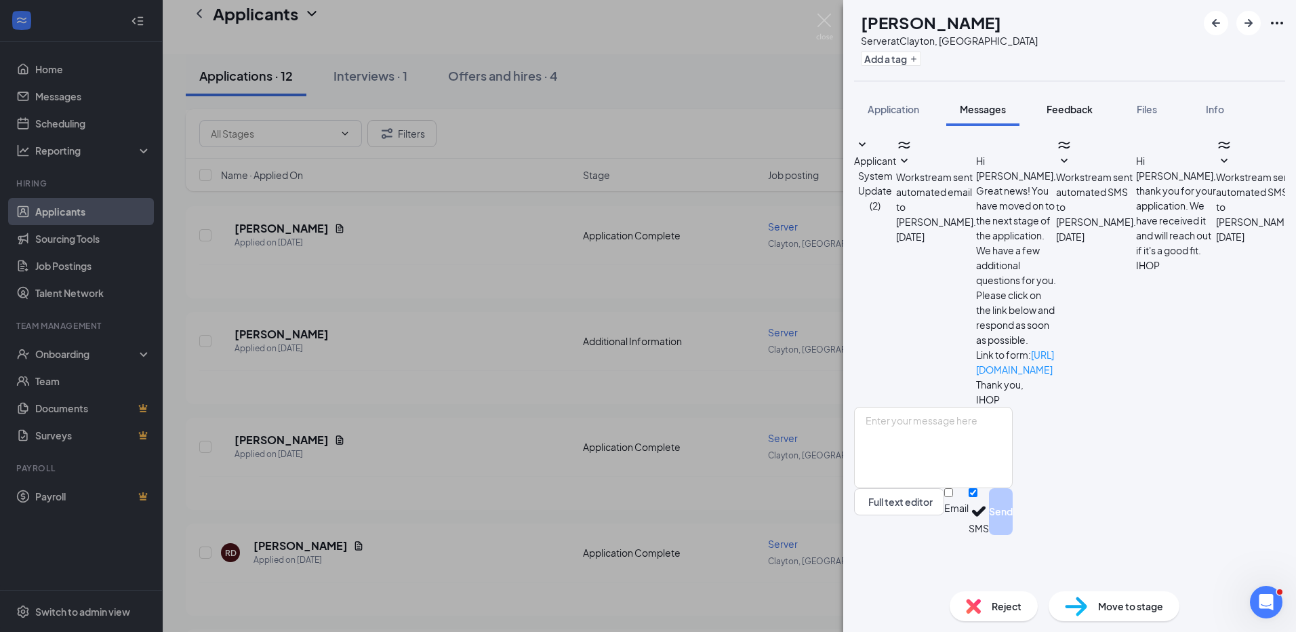
click at [1073, 110] on span "Feedback" at bounding box center [1069, 109] width 46 height 12
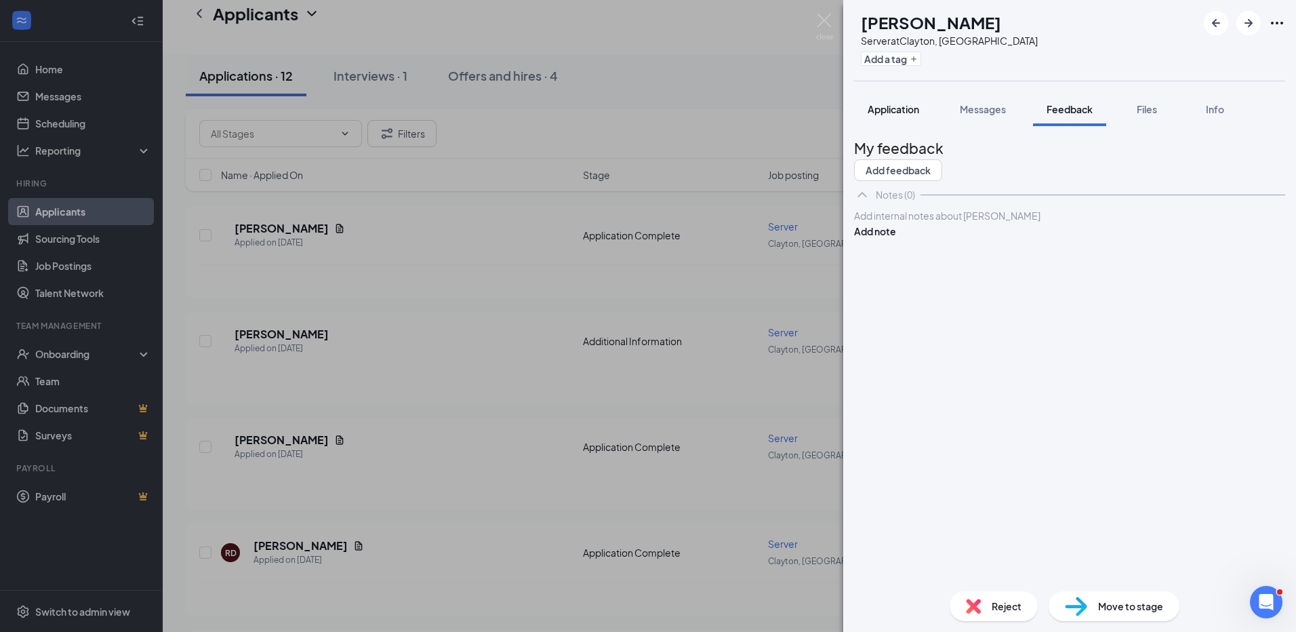
click at [900, 113] on span "Application" at bounding box center [893, 109] width 52 height 12
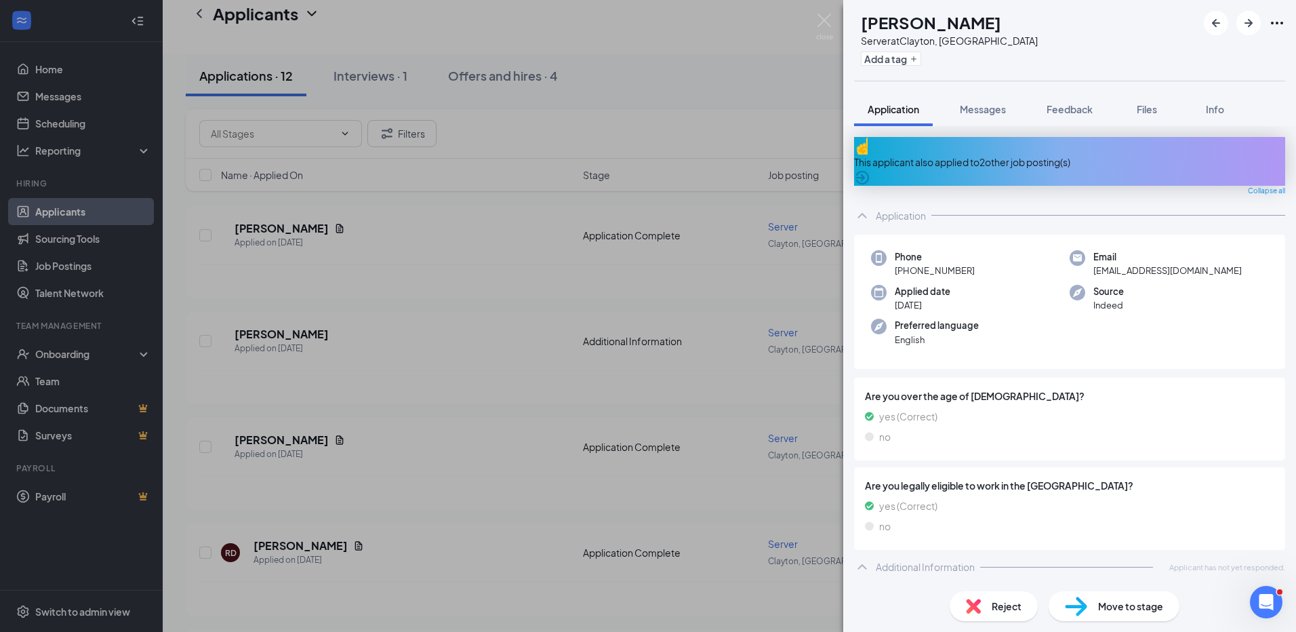
click at [928, 560] on div "Additional Information" at bounding box center [925, 567] width 99 height 14
click at [1016, 607] on span "Reject" at bounding box center [1006, 605] width 30 height 15
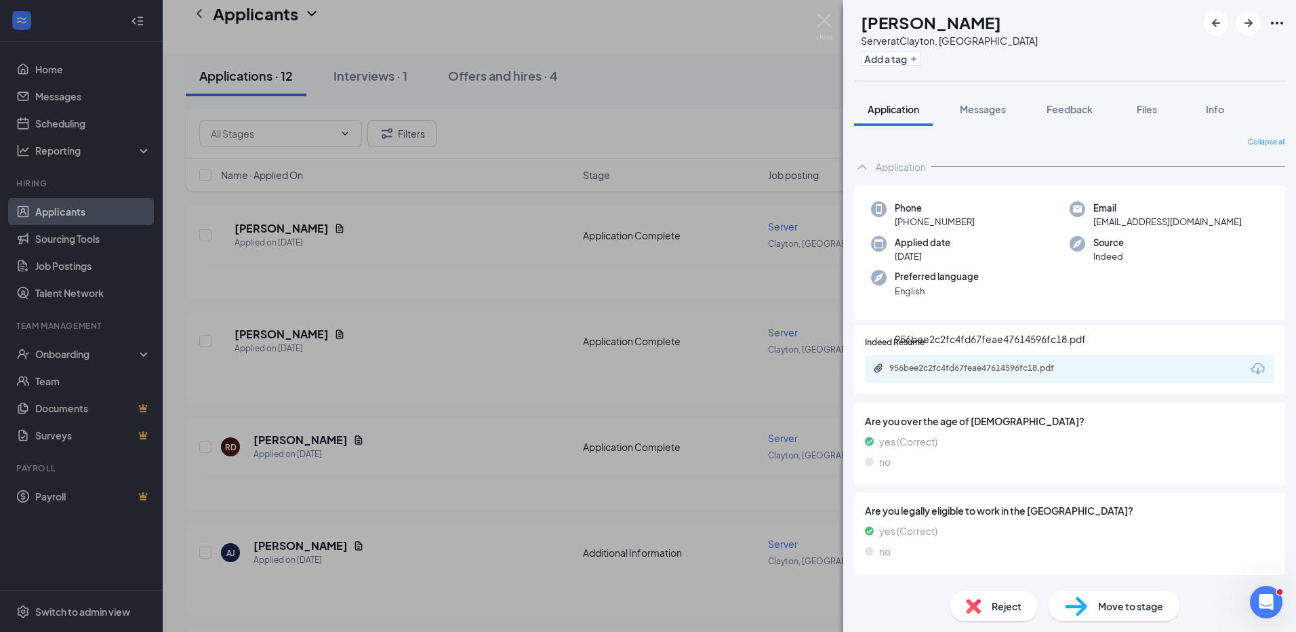
click at [977, 367] on div "956bee2c2fc4fd67feae47614596fc18.pdf" at bounding box center [984, 368] width 190 height 11
click at [1126, 605] on span "Move to stage" at bounding box center [1130, 605] width 65 height 15
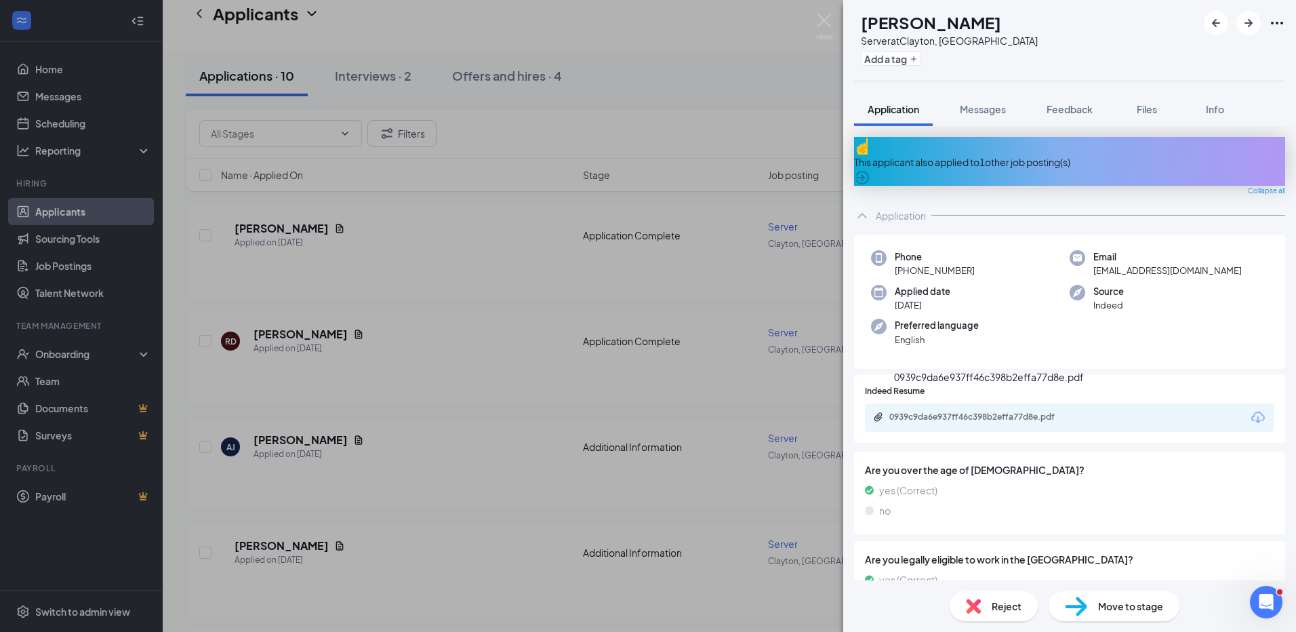
click at [909, 411] on div "0939c9da6e937ff46c398b2effa77d8e.pdf" at bounding box center [984, 416] width 190 height 11
click at [997, 611] on span "Reject" at bounding box center [1006, 605] width 30 height 15
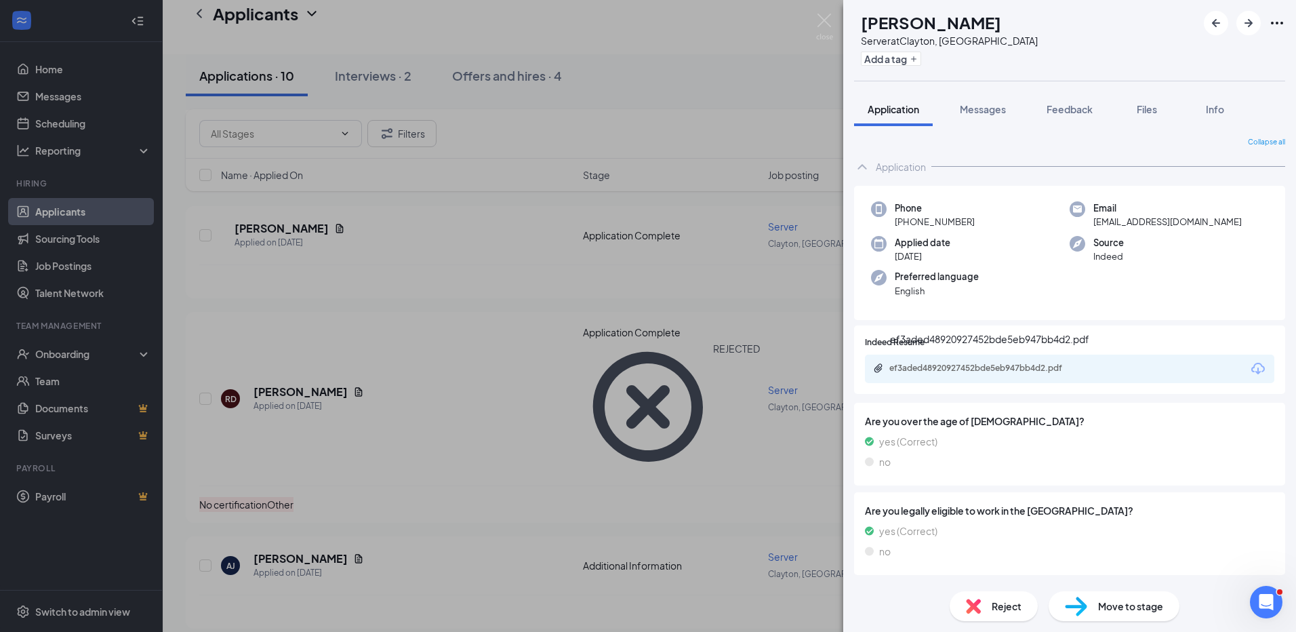
click at [1040, 367] on div "ef3aded48920927452bde5eb947bb4d2.pdf" at bounding box center [984, 368] width 190 height 11
click at [1103, 604] on span "Move to stage" at bounding box center [1130, 605] width 65 height 15
type input "Application Complete (next stage)"
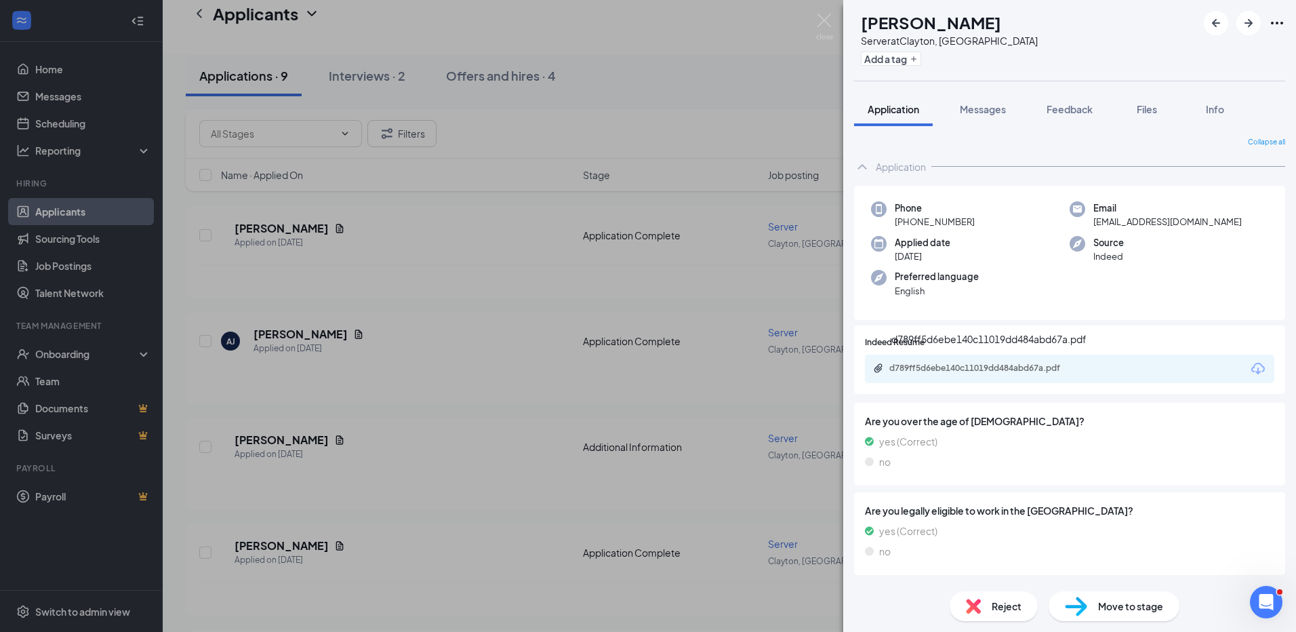
click at [931, 346] on div "d789ff5d6ebe140c11019dd484abd67a.pdf" at bounding box center [988, 338] width 195 height 15
click at [914, 365] on div "d789ff5d6ebe140c11019dd484abd67a.pdf" at bounding box center [984, 368] width 190 height 11
click at [998, 603] on span "Reject" at bounding box center [1006, 605] width 30 height 15
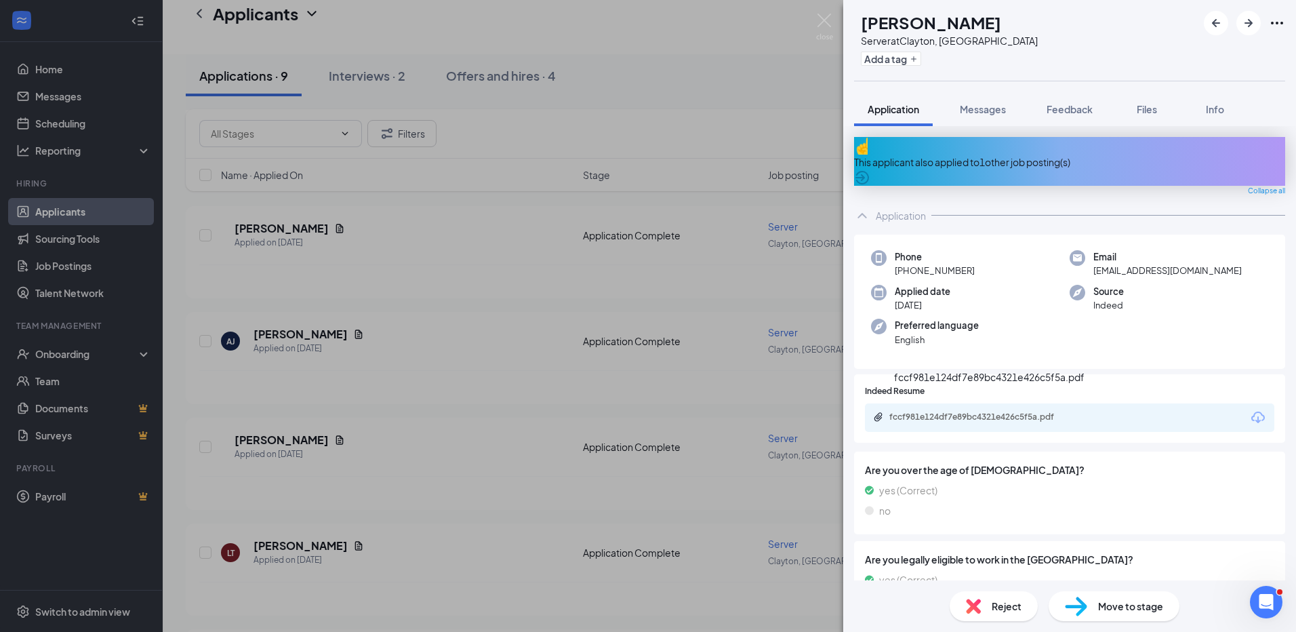
click at [998, 411] on div "fccf981e124df7e89bc4321e426c5f5a.pdf" at bounding box center [984, 416] width 190 height 11
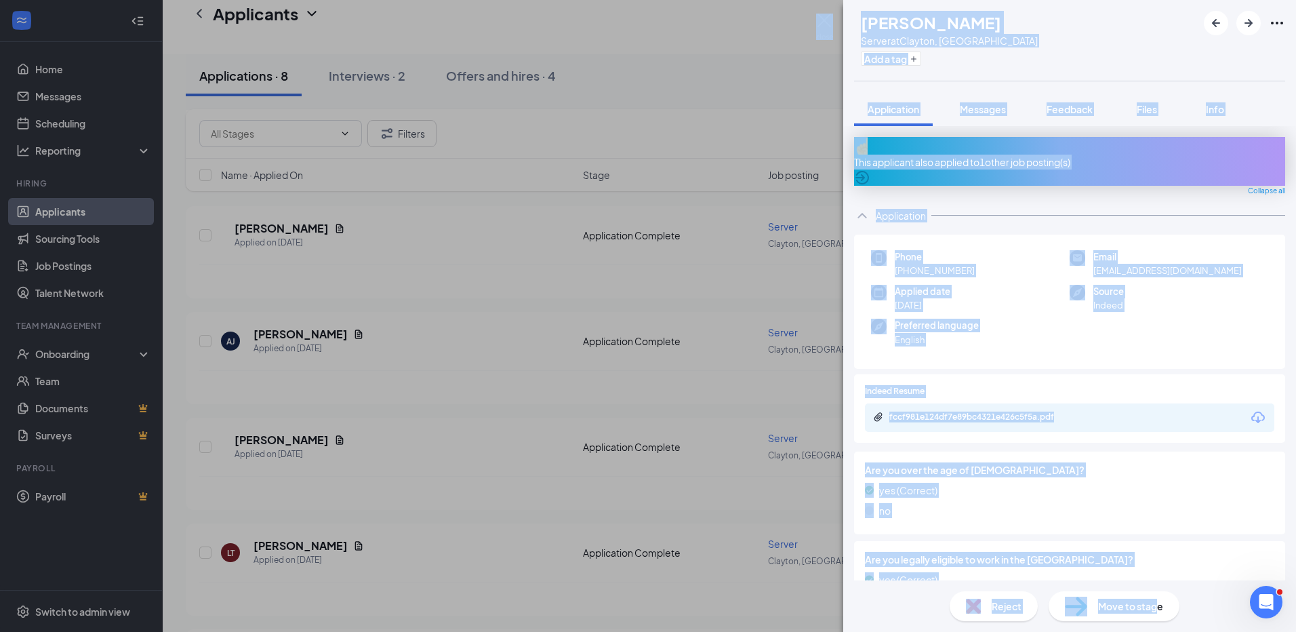
drag, startPoint x: 1153, startPoint y: 612, endPoint x: 1246, endPoint y: 634, distance: 94.7
click at [1246, 428] on html "Home Messages Scheduling Reporting Hiring Applicants Sourcing Tools Job Posting…" at bounding box center [648, 113] width 1296 height 632
click at [1247, 22] on icon "ArrowRight" at bounding box center [1248, 23] width 8 height 8
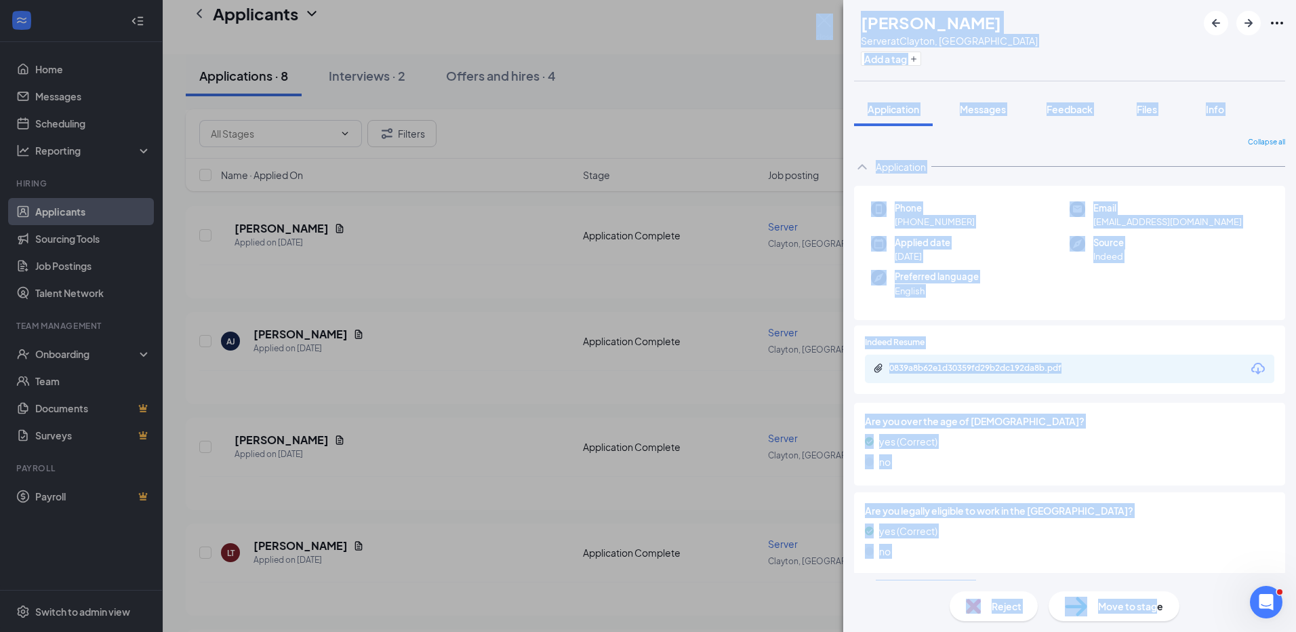
click at [1029, 60] on div "LT [PERSON_NAME] Server at [GEOGRAPHIC_DATA], [GEOGRAPHIC_DATA] Add a tag" at bounding box center [1069, 40] width 453 height 81
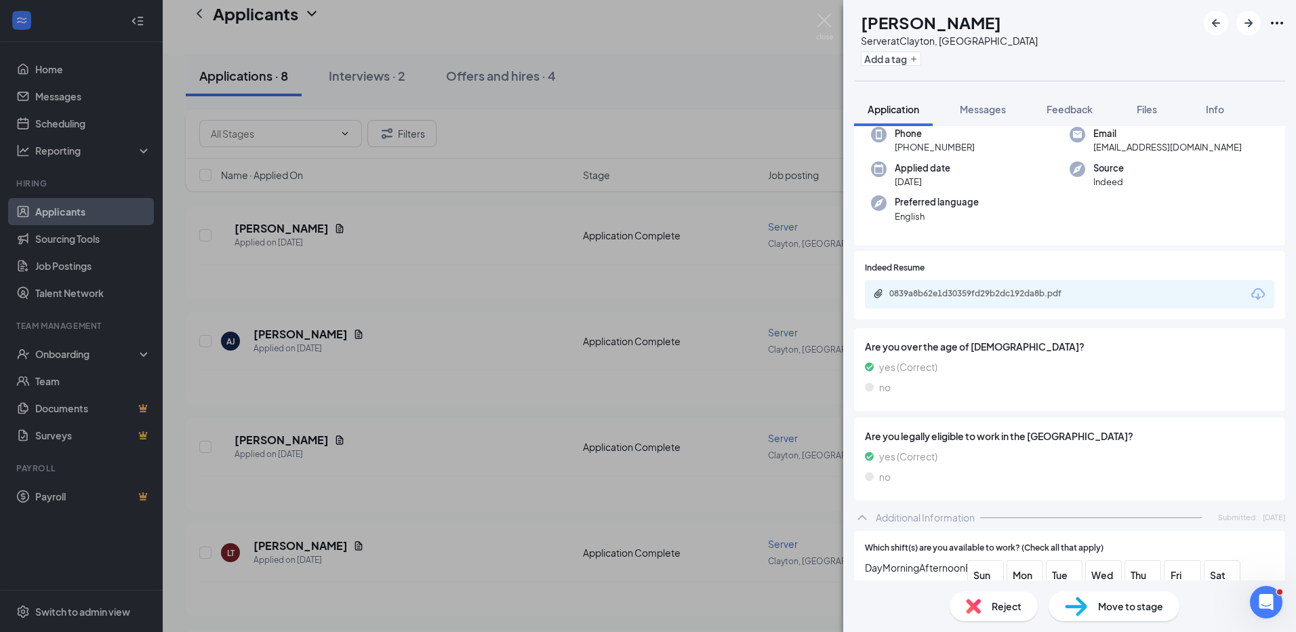
scroll to position [68, 0]
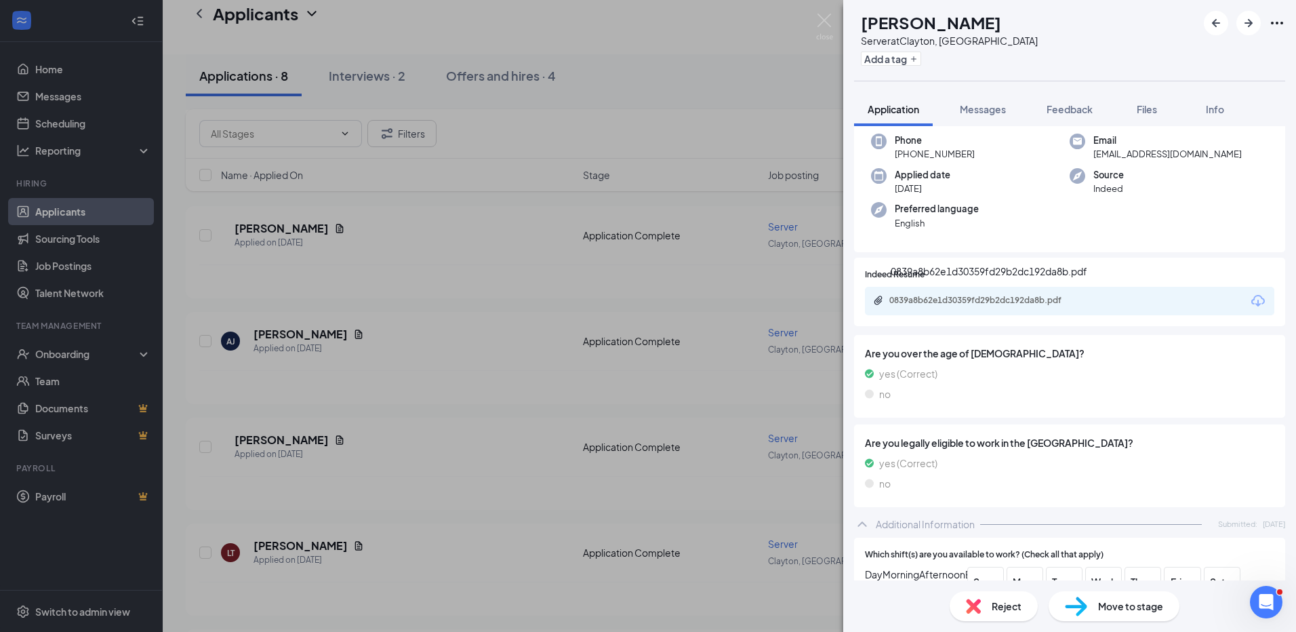
click at [957, 300] on div "0839a8b62e1d30359fd29b2dc192da8b.pdf" at bounding box center [984, 300] width 190 height 11
click at [1246, 24] on icon "ArrowRight" at bounding box center [1248, 23] width 16 height 16
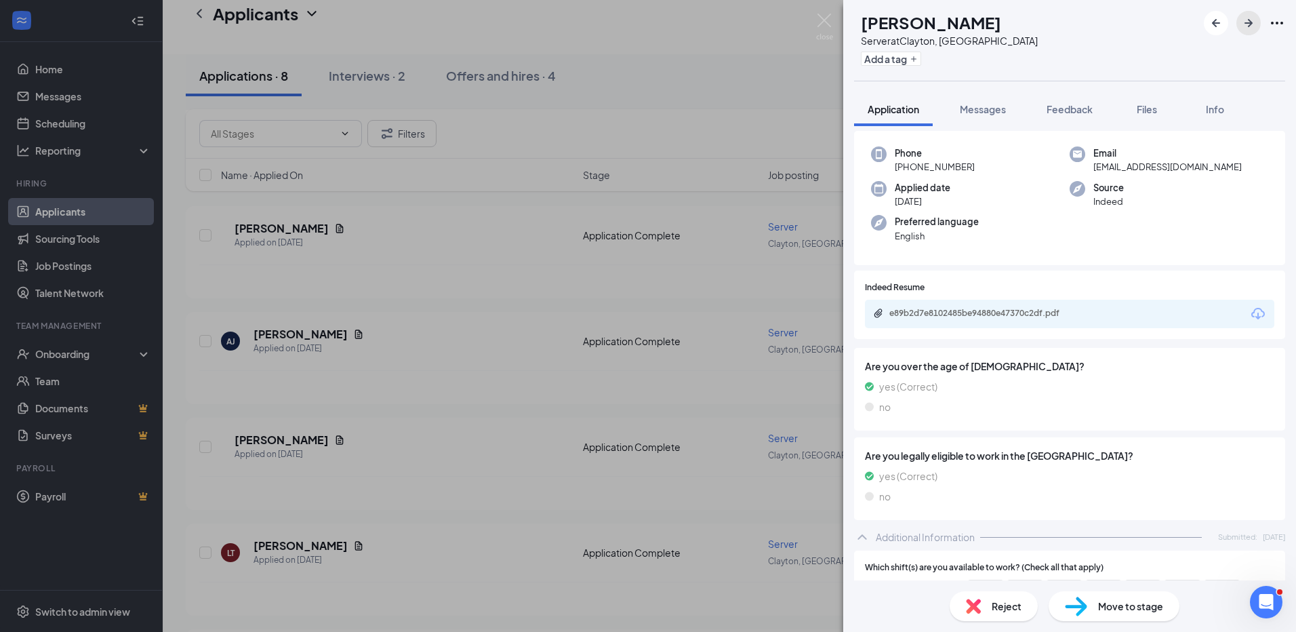
scroll to position [68, 0]
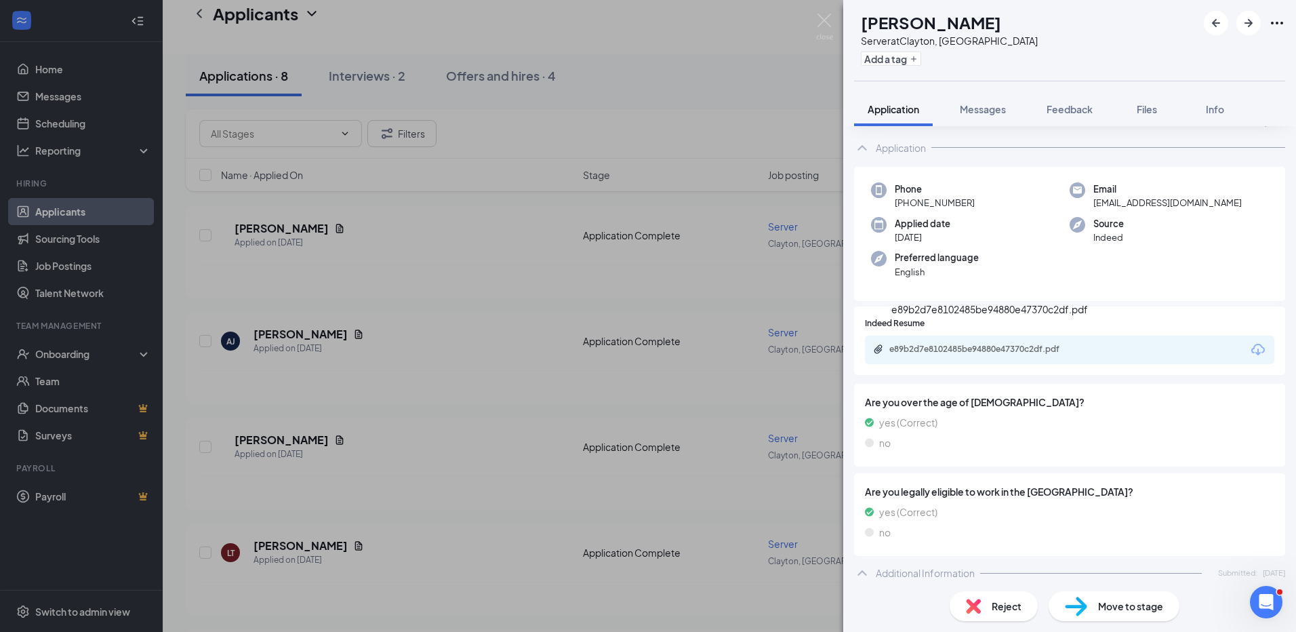
click at [967, 344] on div "e89b2d7e8102485be94880e47370c2df.pdf" at bounding box center [984, 349] width 190 height 11
click at [1253, 19] on icon "ArrowRight" at bounding box center [1248, 23] width 16 height 16
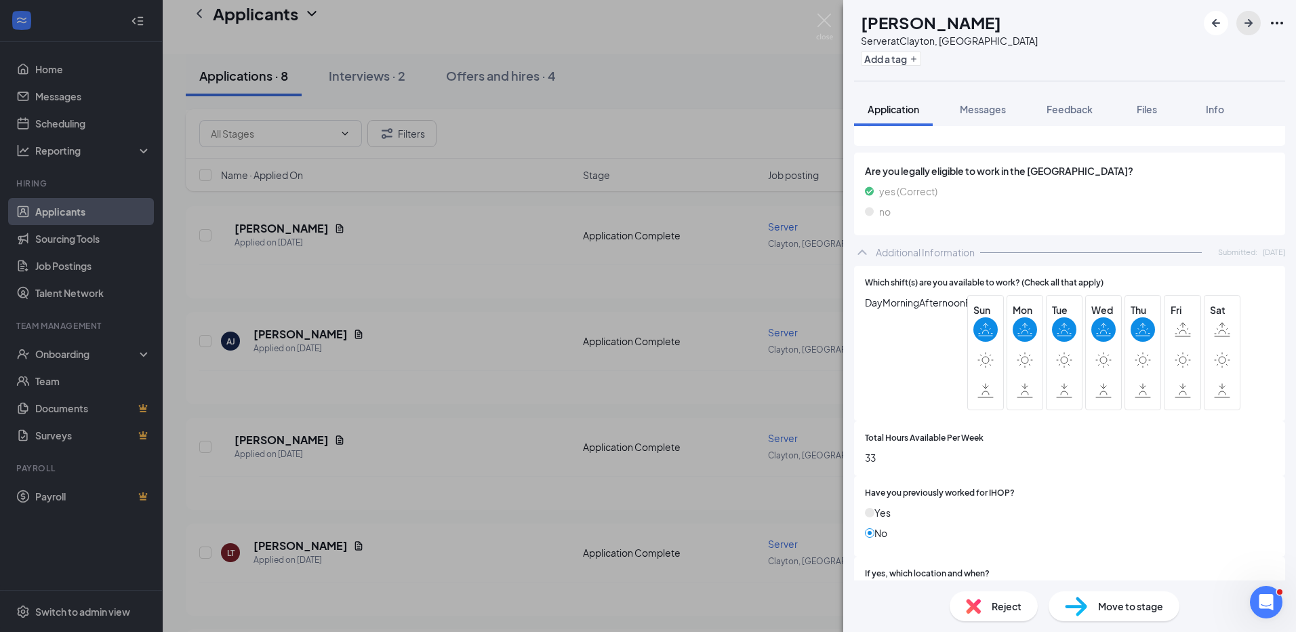
scroll to position [339, 0]
click at [1244, 25] on icon "ArrowRight" at bounding box center [1248, 23] width 16 height 16
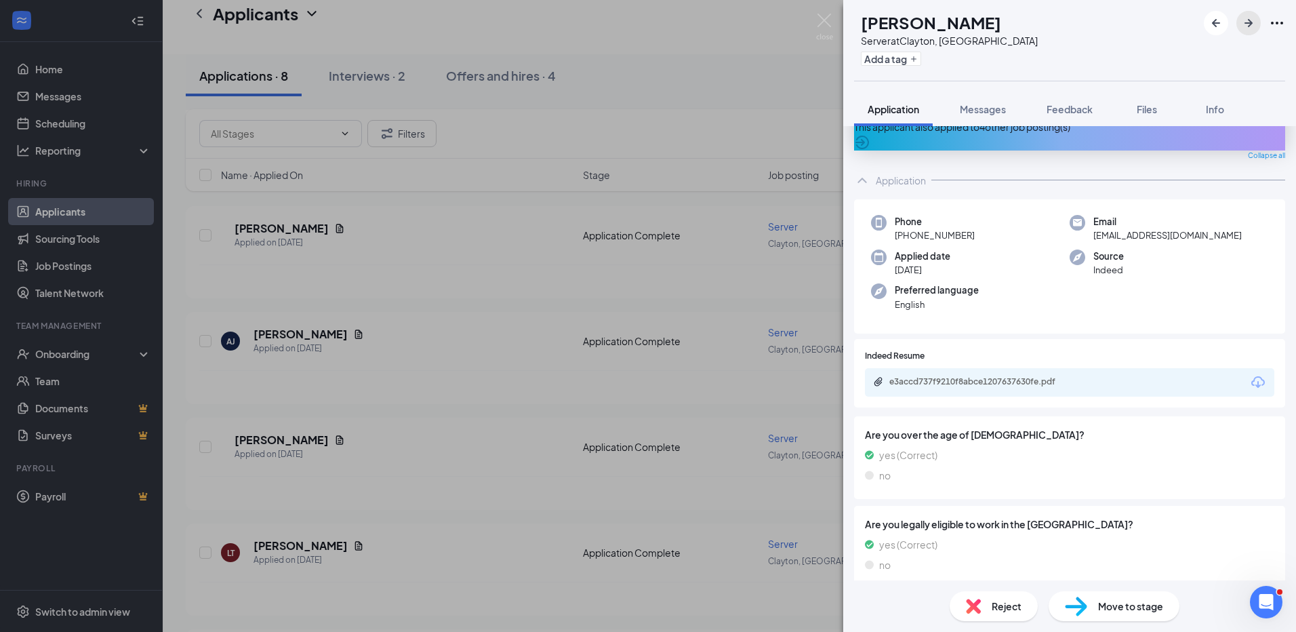
scroll to position [63, 0]
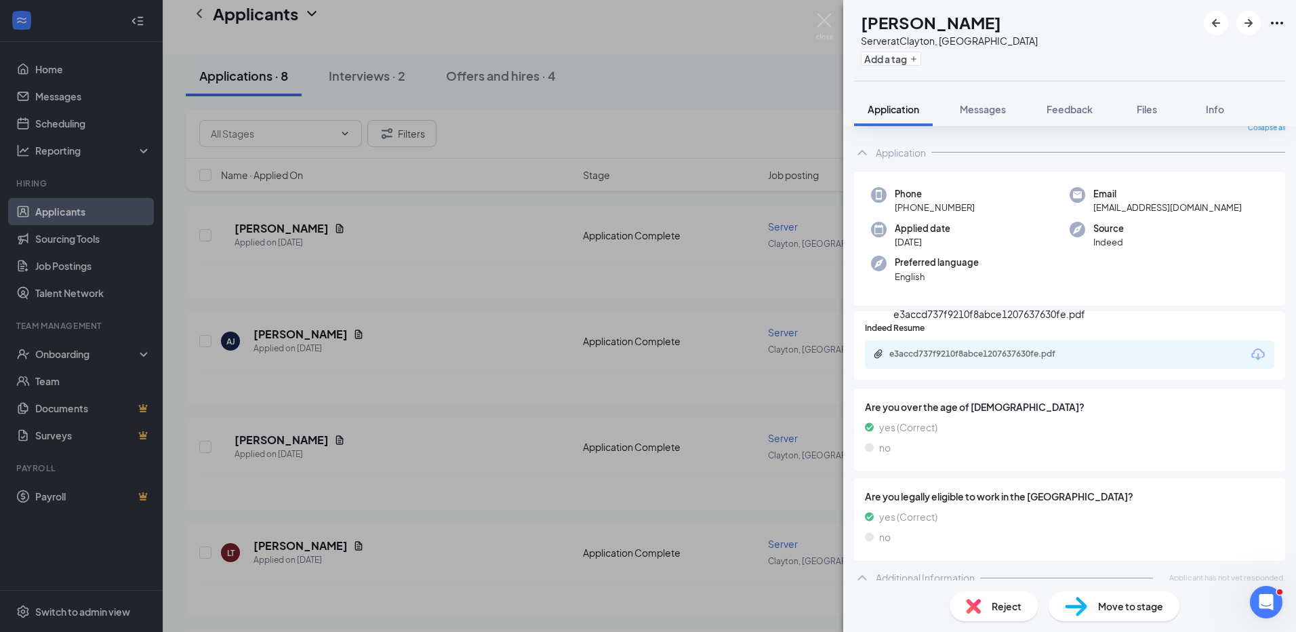
click at [946, 348] on div "e3accd737f9210f8abce1207637630fe.pdf" at bounding box center [984, 353] width 190 height 11
click at [1000, 600] on span "Reject" at bounding box center [1006, 605] width 30 height 15
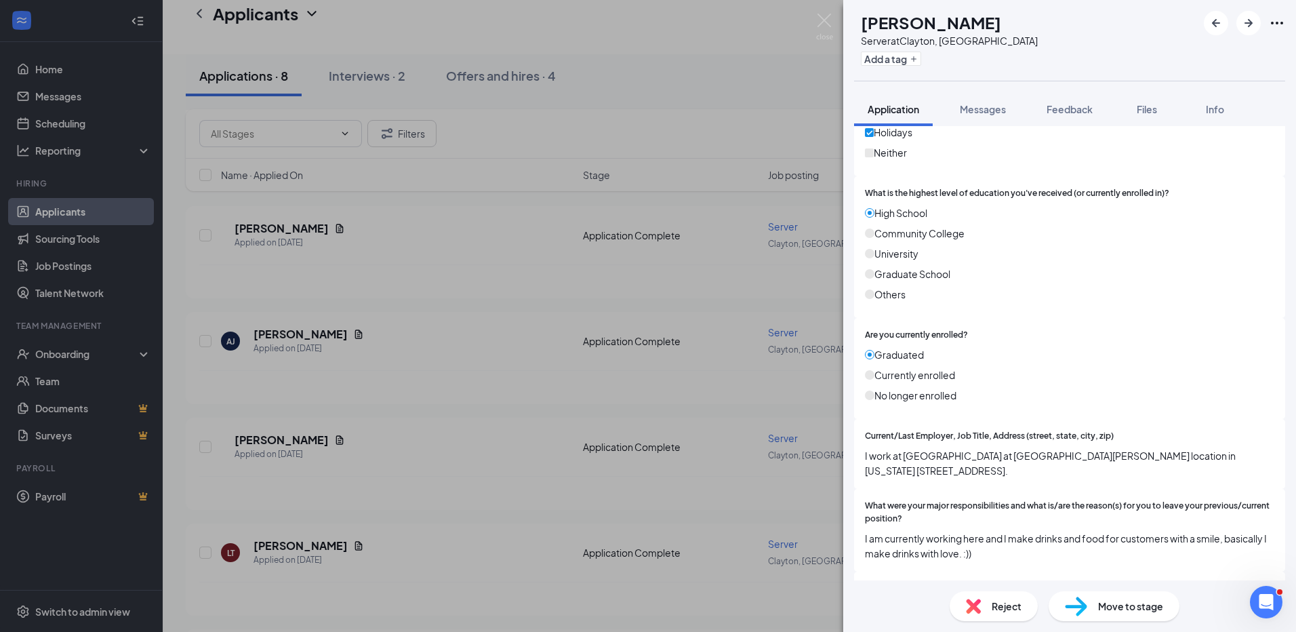
scroll to position [921, 0]
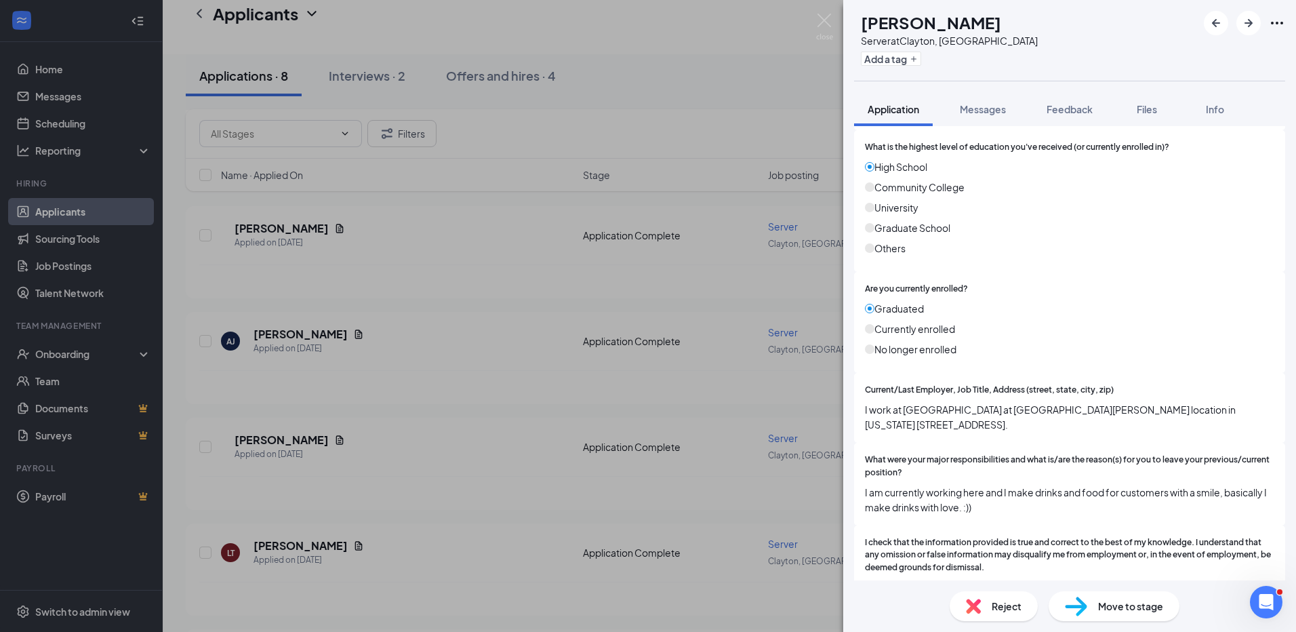
click at [1002, 607] on span "Reject" at bounding box center [1006, 605] width 30 height 15
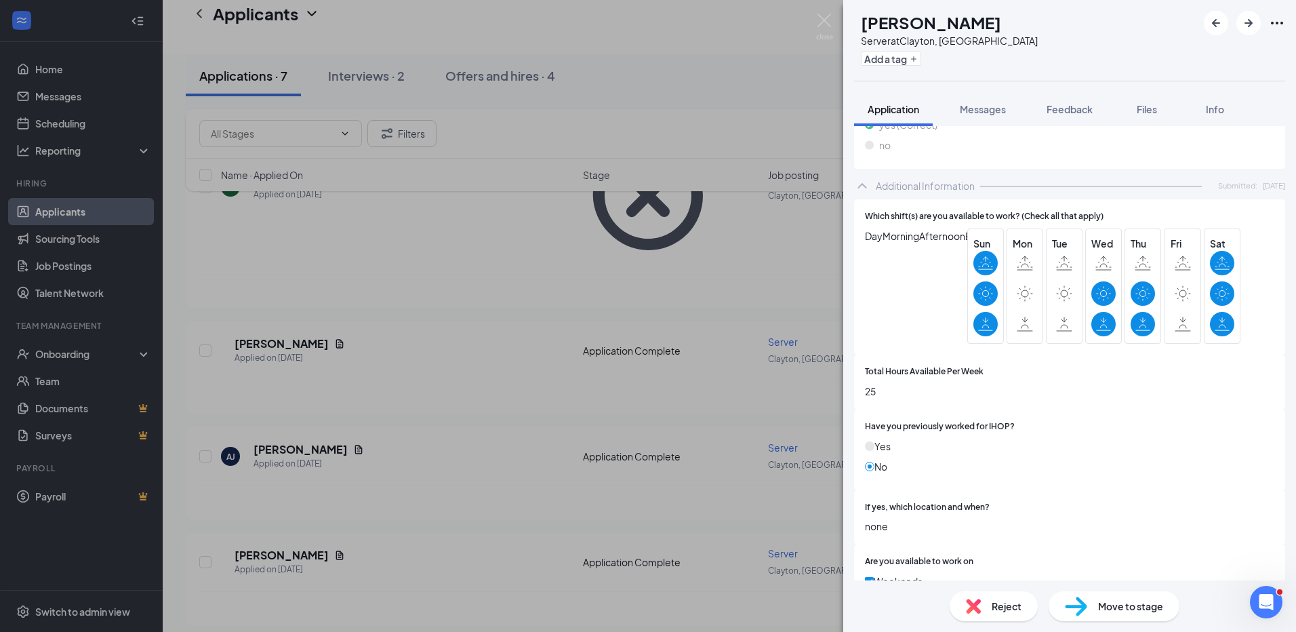
scroll to position [407, 0]
click at [1256, 17] on icon "ArrowRight" at bounding box center [1248, 23] width 16 height 16
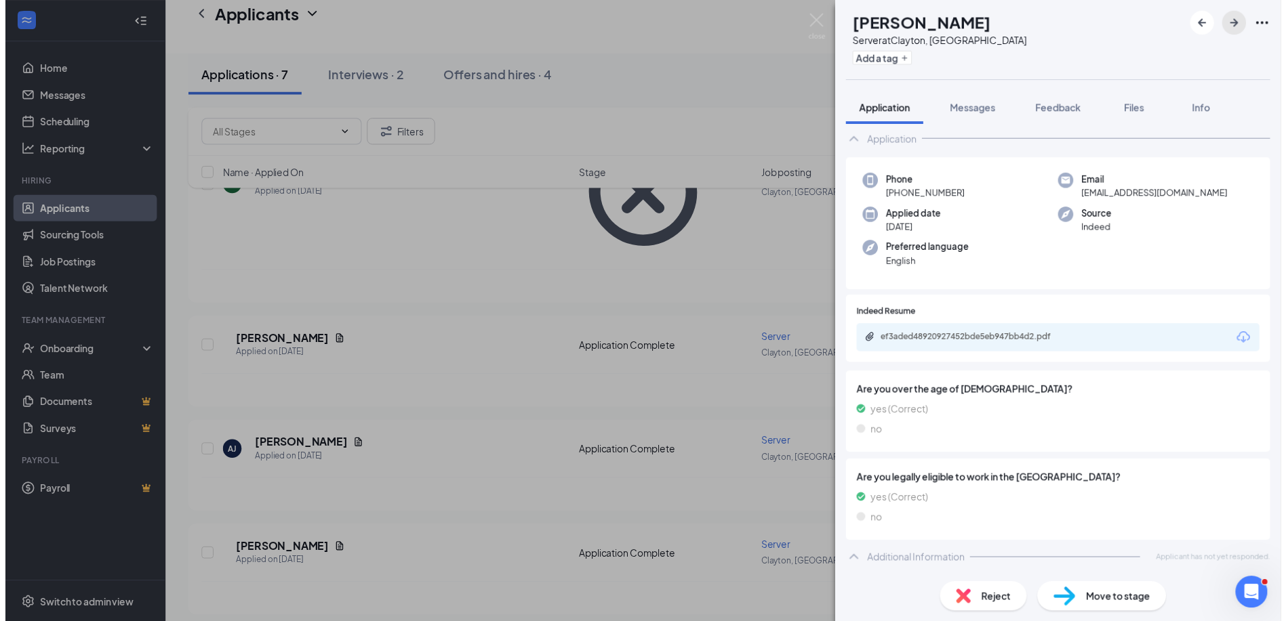
scroll to position [25, 0]
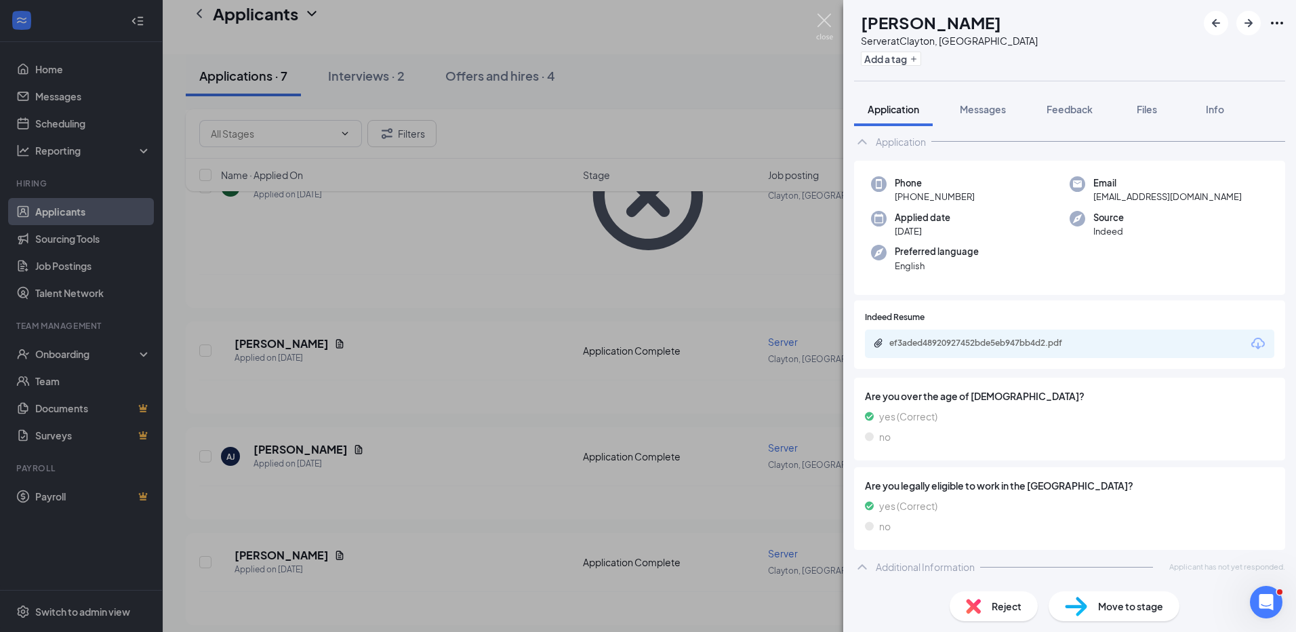
click at [823, 22] on img at bounding box center [824, 27] width 17 height 26
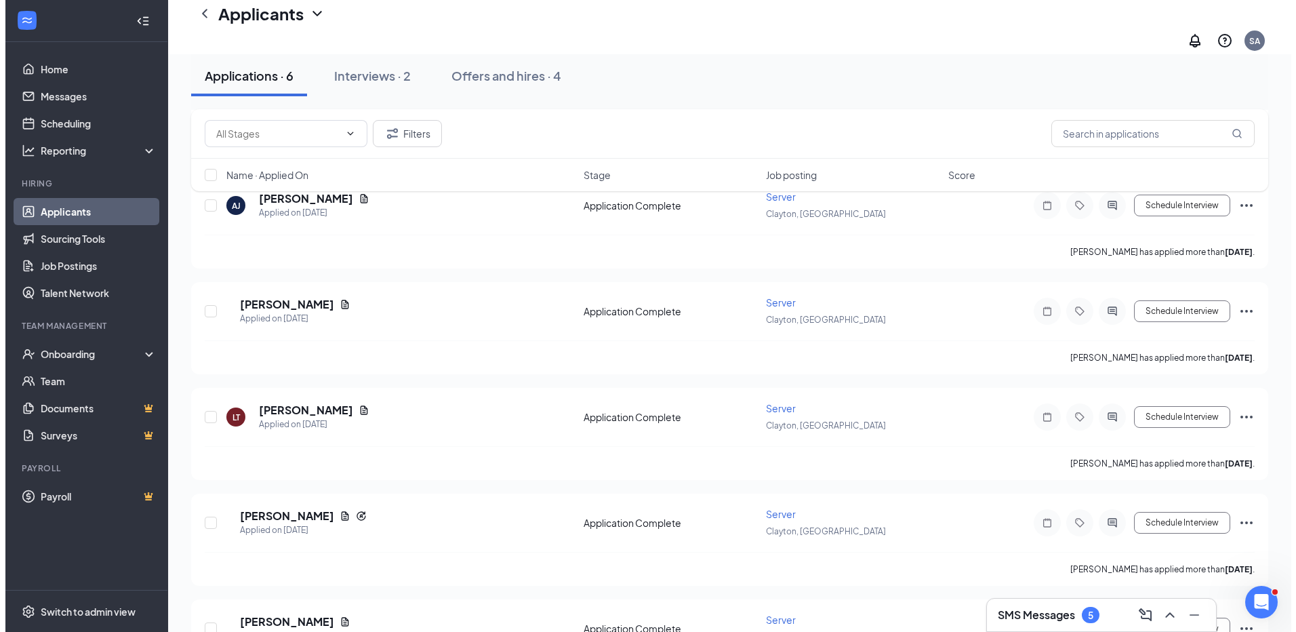
scroll to position [931, 0]
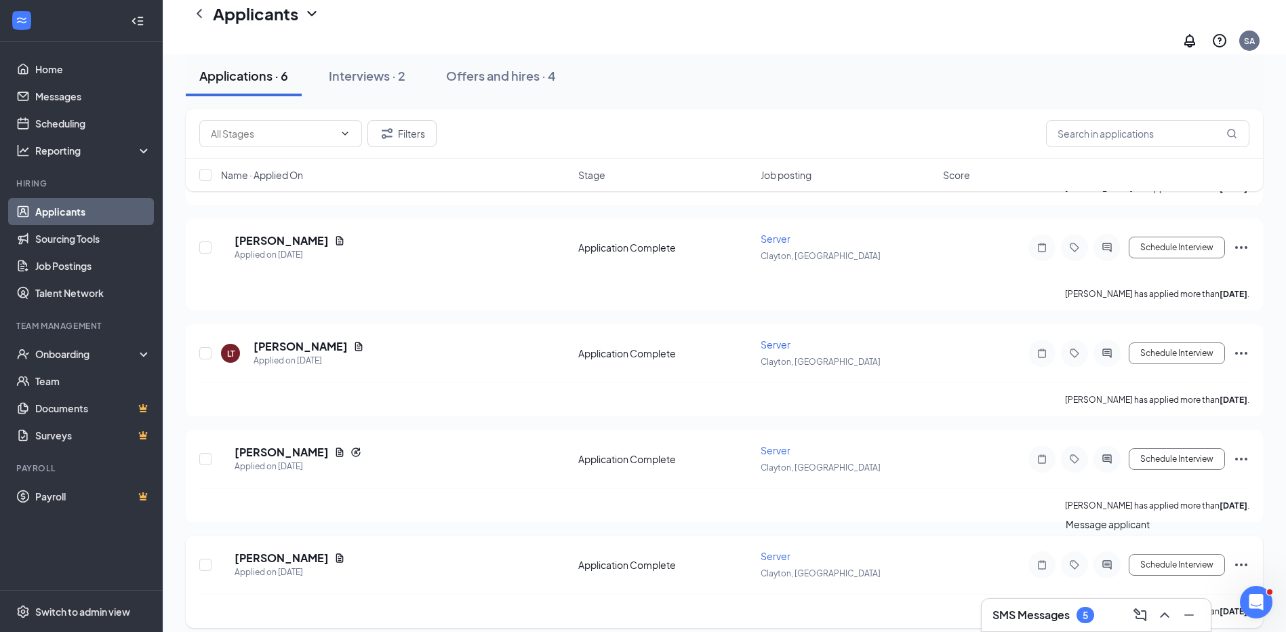
click at [1105, 560] on icon "ActiveChat" at bounding box center [1106, 564] width 9 height 9
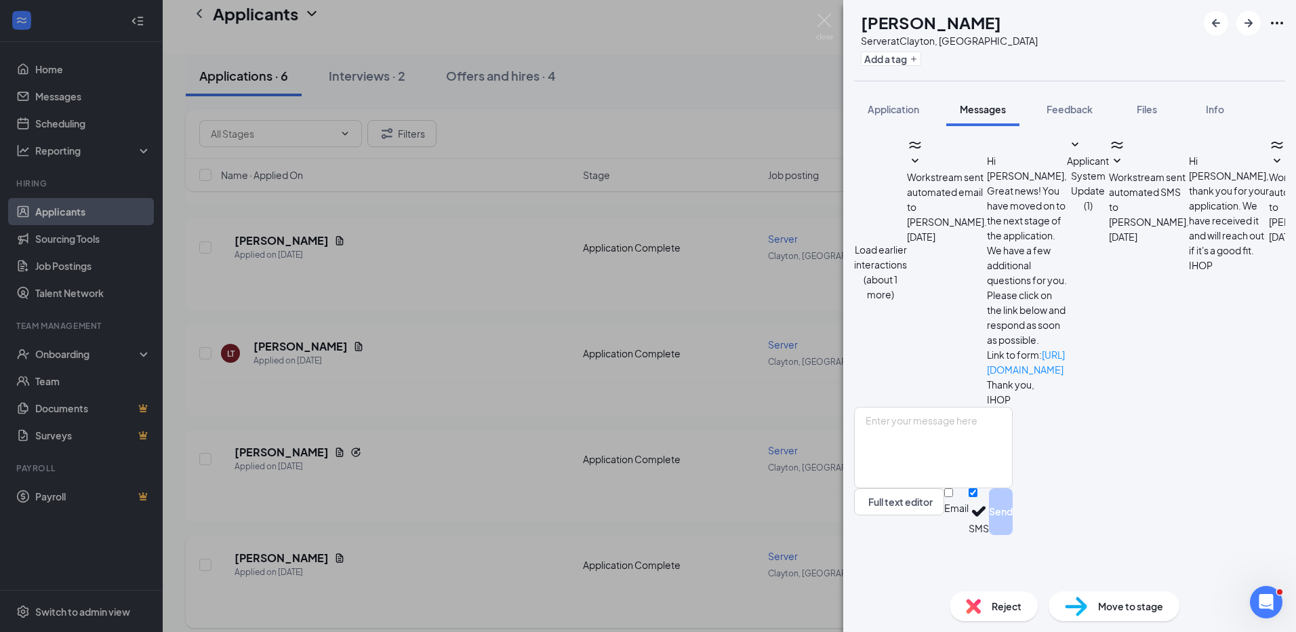
scroll to position [264, 0]
click at [903, 112] on span "Application" at bounding box center [893, 109] width 52 height 12
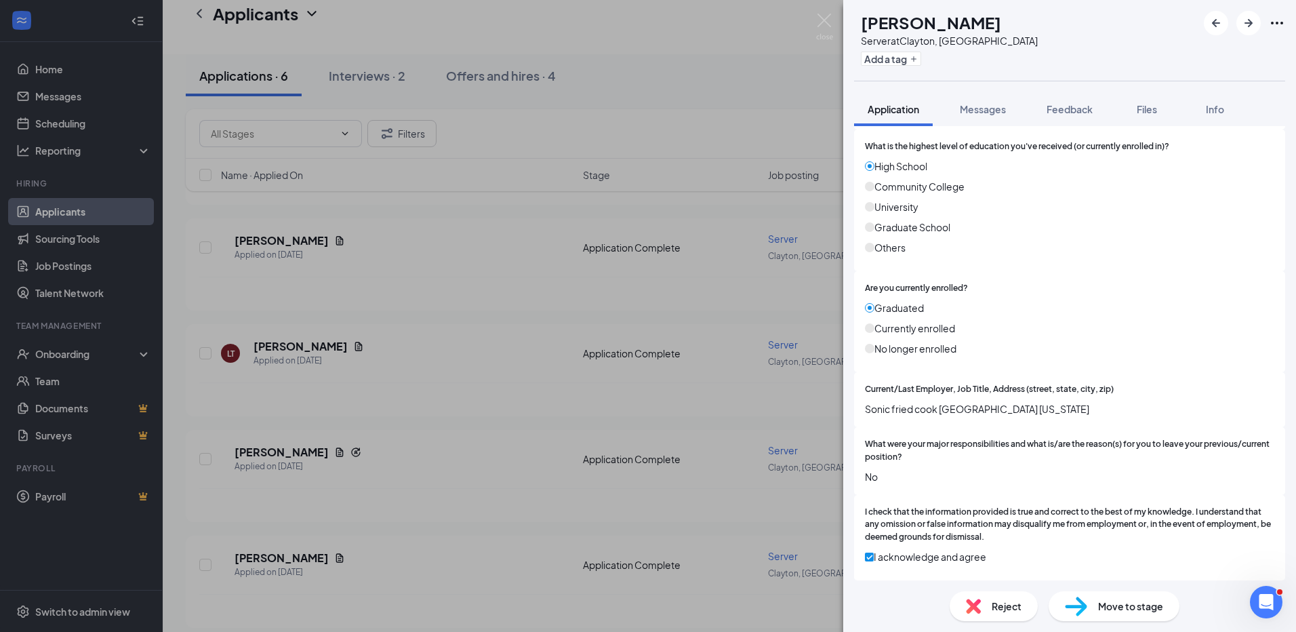
scroll to position [974, 0]
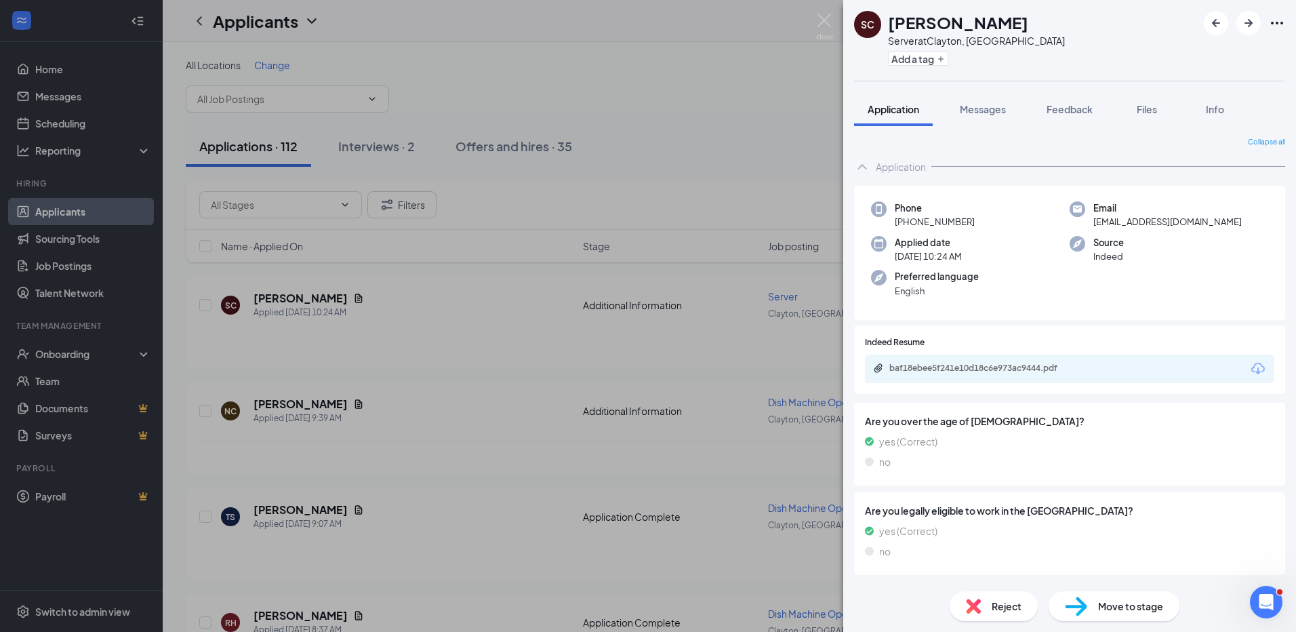
click at [924, 370] on div "baf18ebee5f241e10d18c6e973ac9444.pdf" at bounding box center [984, 368] width 190 height 11
